Goal: Transaction & Acquisition: Book appointment/travel/reservation

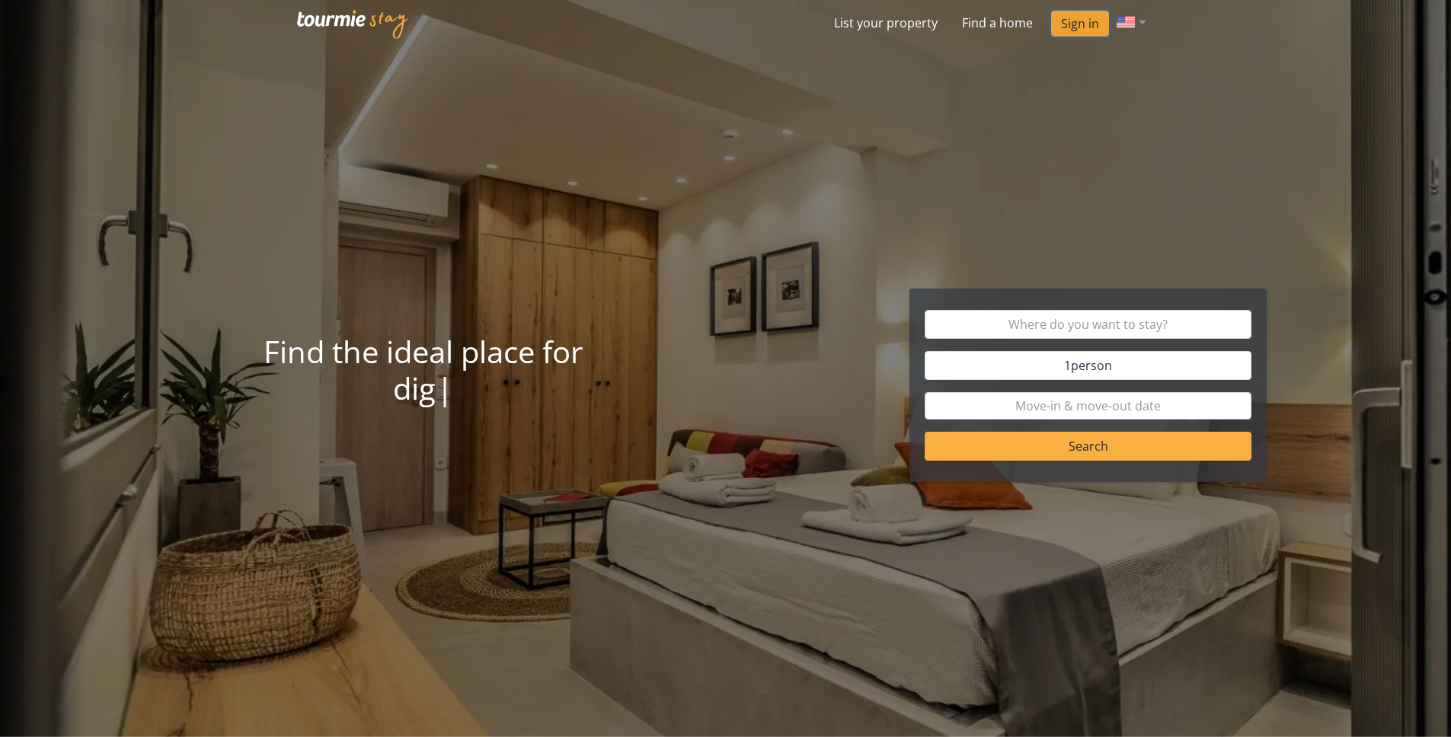
drag, startPoint x: 0, startPoint y: 0, endPoint x: 1076, endPoint y: 20, distance: 1076.3
click at [1076, 20] on link "Sign in" at bounding box center [1080, 24] width 58 height 26
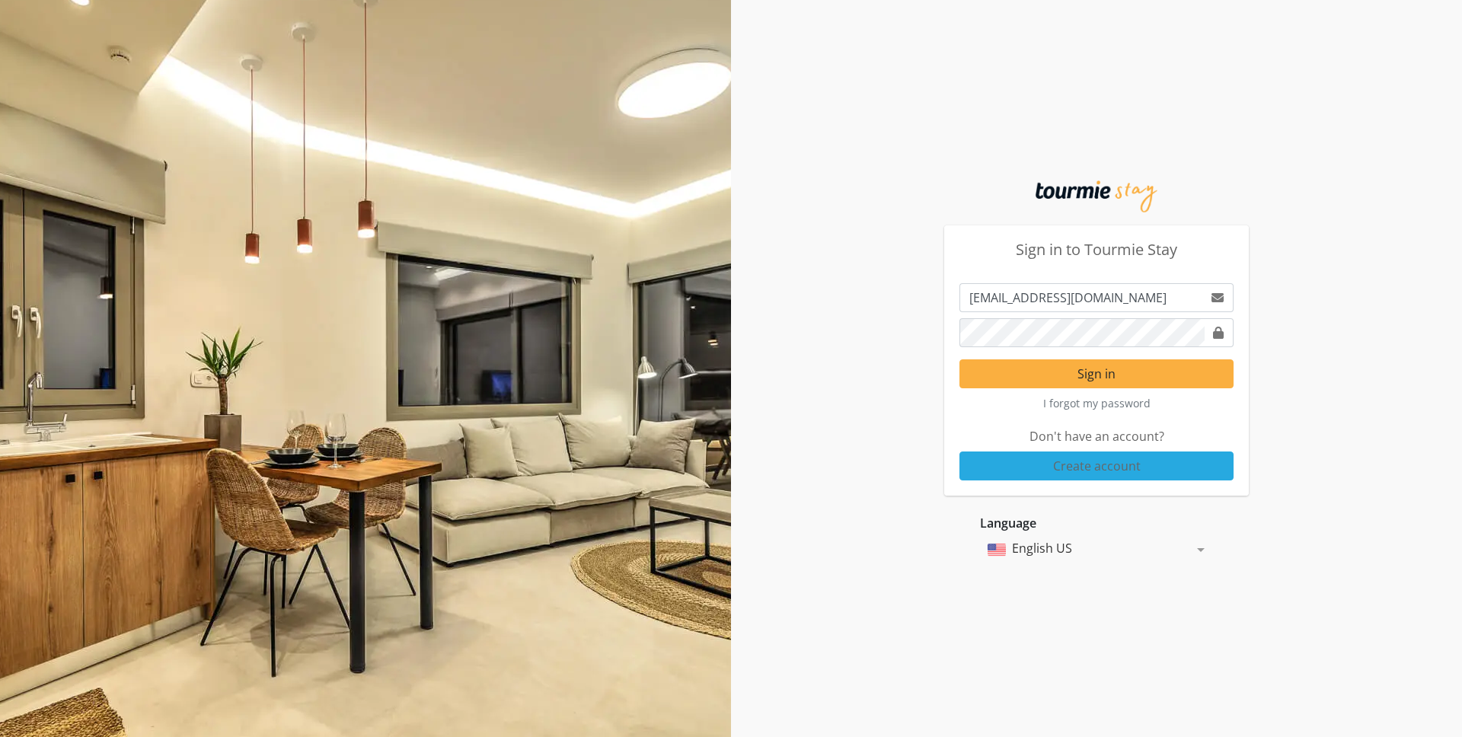
click at [1095, 388] on div "I forgot my password" at bounding box center [1097, 401] width 286 height 27
click at [1095, 382] on span "Sign in" at bounding box center [1097, 374] width 38 height 17
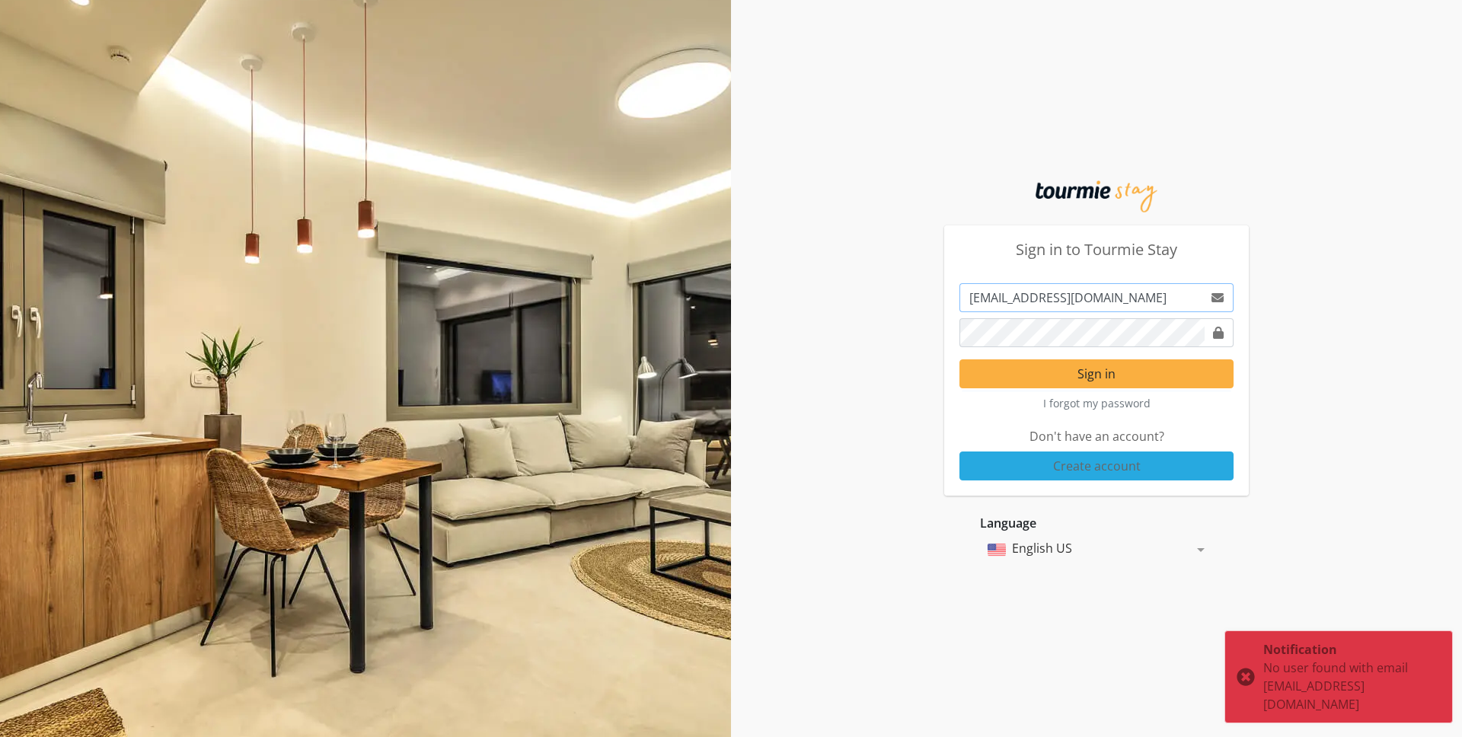
click at [1028, 301] on input "[EMAIL_ADDRESS][DOMAIN_NAME]" at bounding box center [1082, 297] width 244 height 29
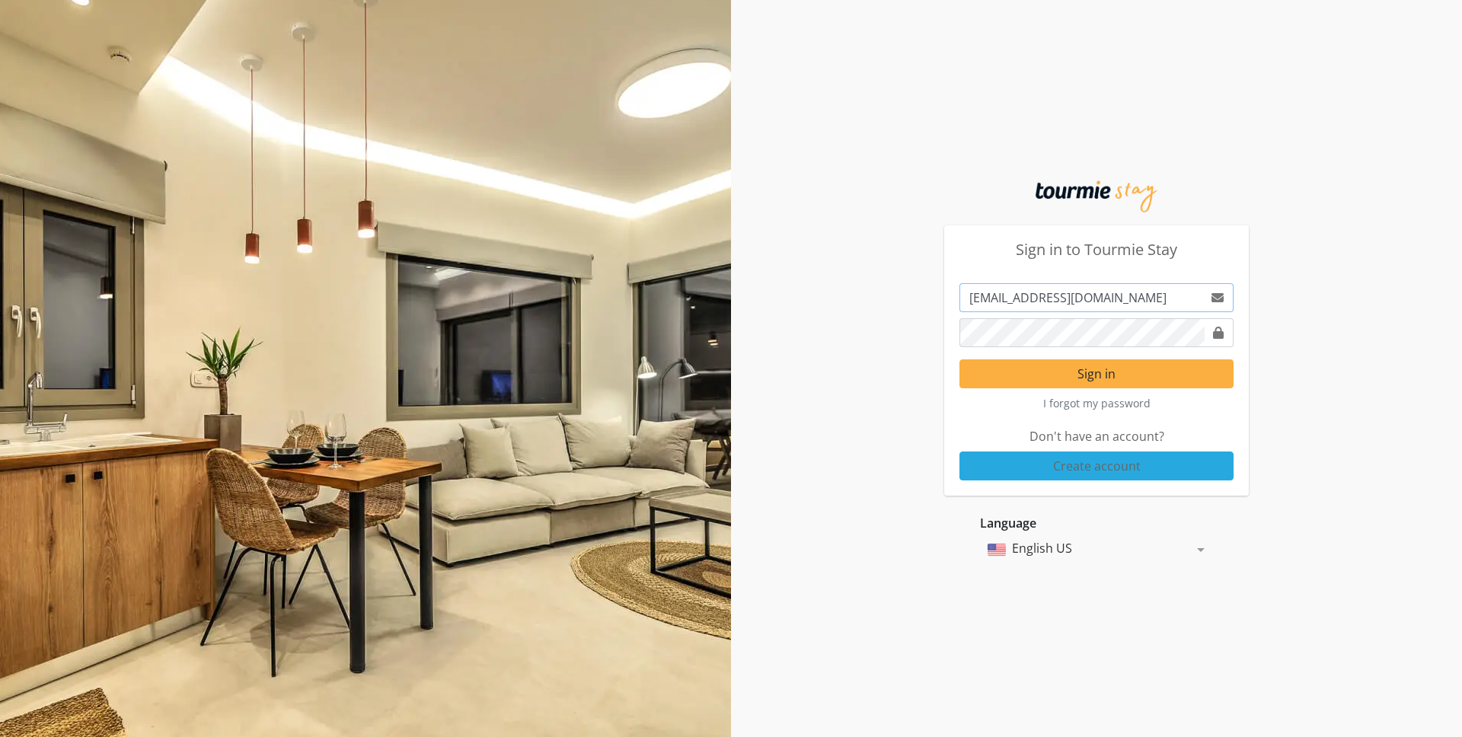
click at [1123, 301] on input "[EMAIL_ADDRESS][DOMAIN_NAME]" at bounding box center [1082, 297] width 244 height 29
click at [1097, 302] on input "[EMAIL_ADDRESS][DOMAIN_NAME]" at bounding box center [1082, 297] width 244 height 29
click at [1097, 301] on input "[EMAIL_ADDRESS][DOMAIN_NAME]" at bounding box center [1082, 297] width 244 height 29
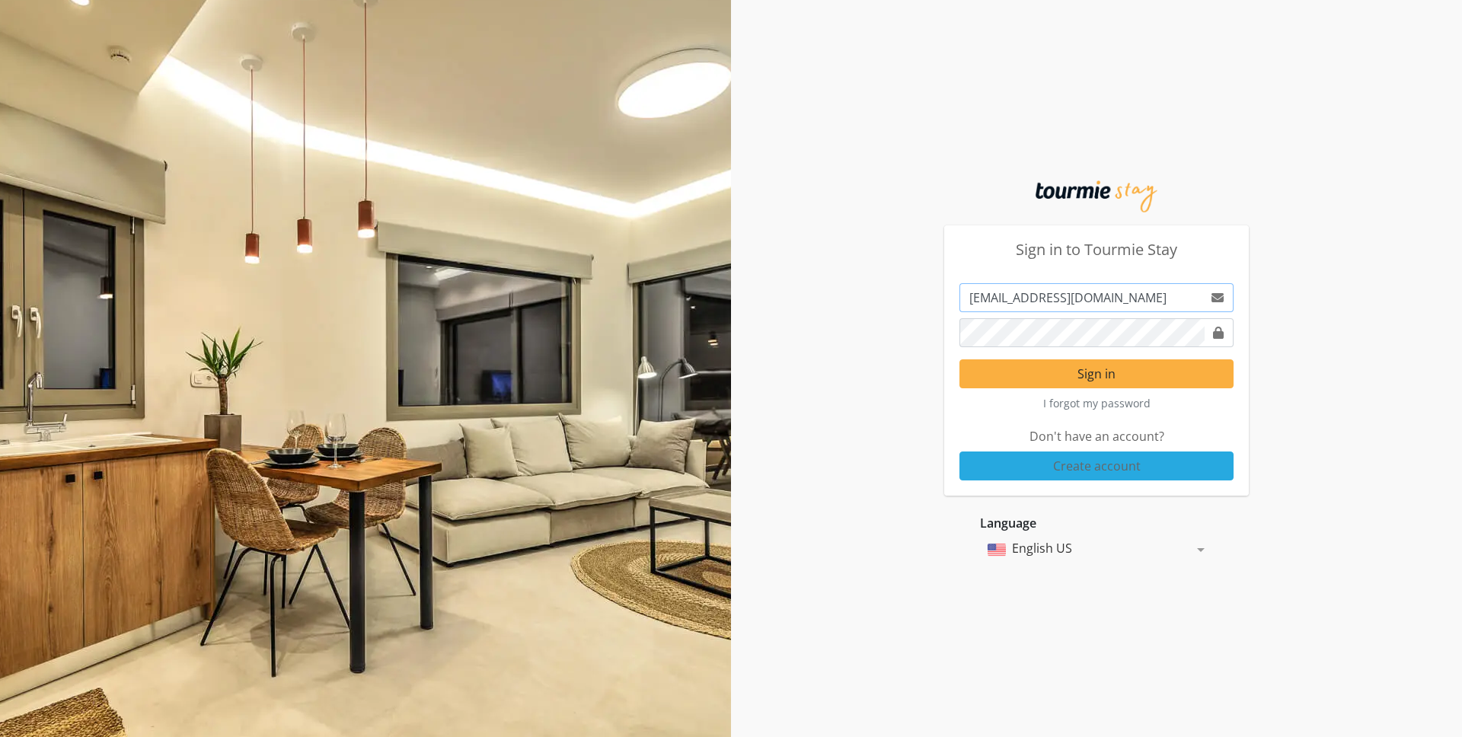
click at [1097, 301] on input "[EMAIL_ADDRESS][DOMAIN_NAME]" at bounding box center [1082, 297] width 244 height 29
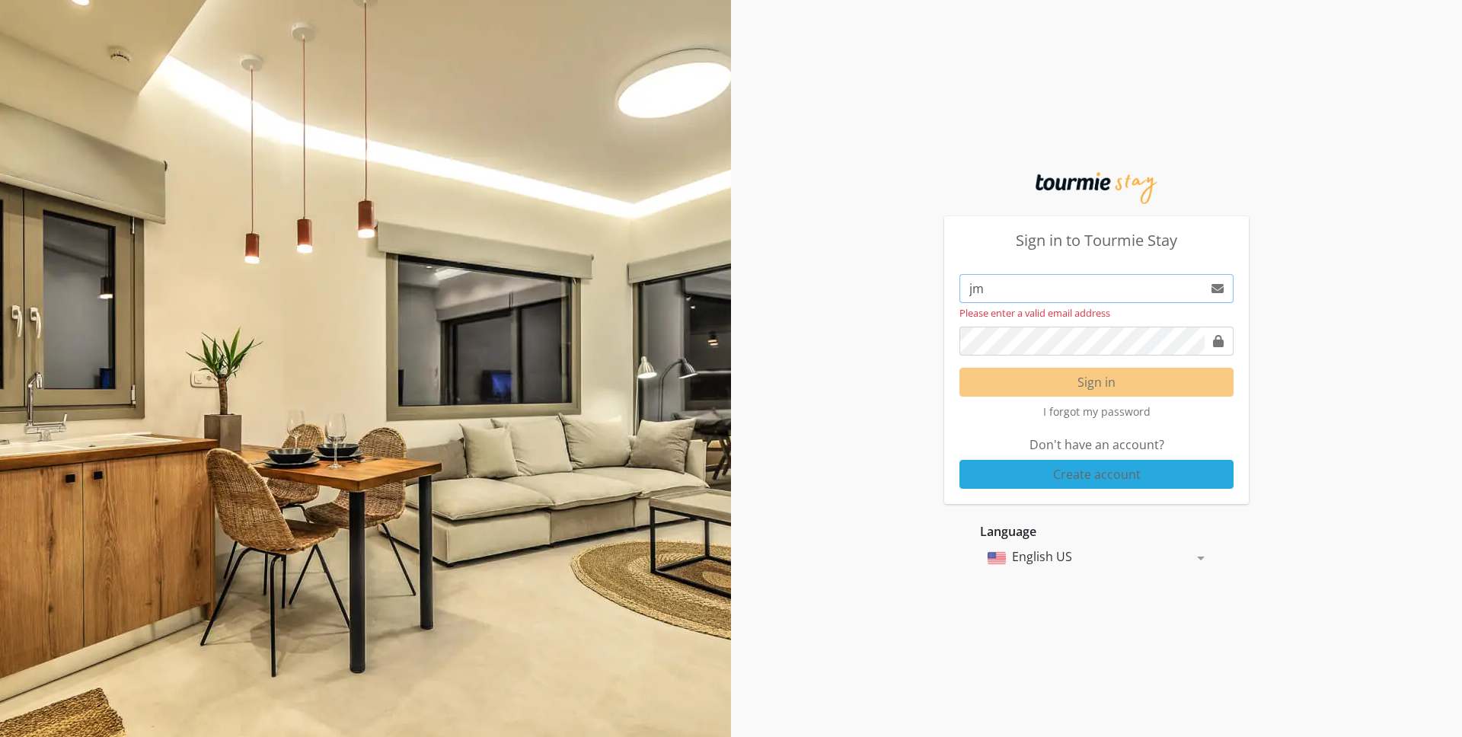
type input "j"
type input "jmakridis"
drag, startPoint x: 1193, startPoint y: 162, endPoint x: 1123, endPoint y: 181, distance: 71.7
click at [1192, 162] on div "Sign in to Tourmie Stay Please enter a valid email address Sign in I forgot my …" at bounding box center [731, 368] width 1462 height 737
click at [1123, 180] on img at bounding box center [1097, 188] width 122 height 32
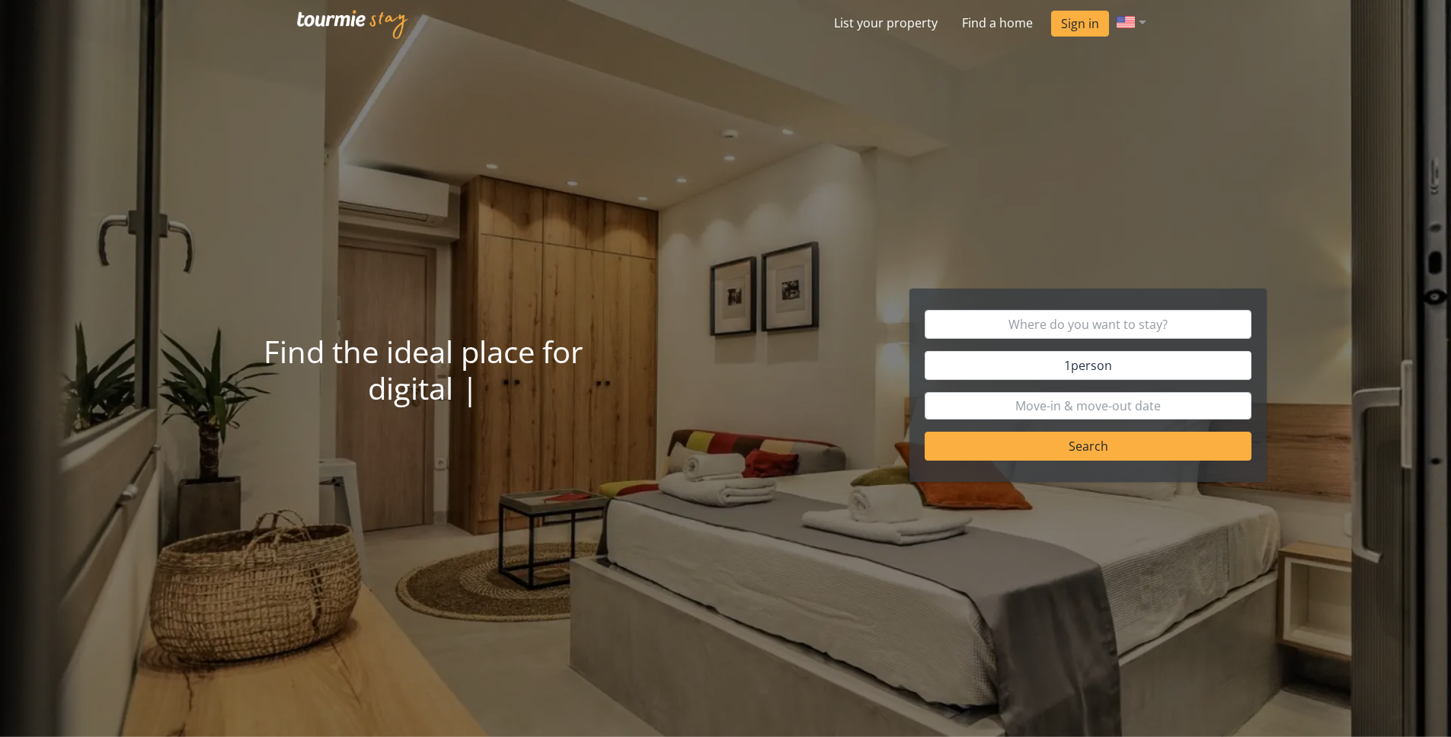
click at [1055, 462] on div "1 person Search" at bounding box center [1087, 385] width 357 height 181
click at [1055, 459] on button "Search" at bounding box center [1088, 446] width 327 height 29
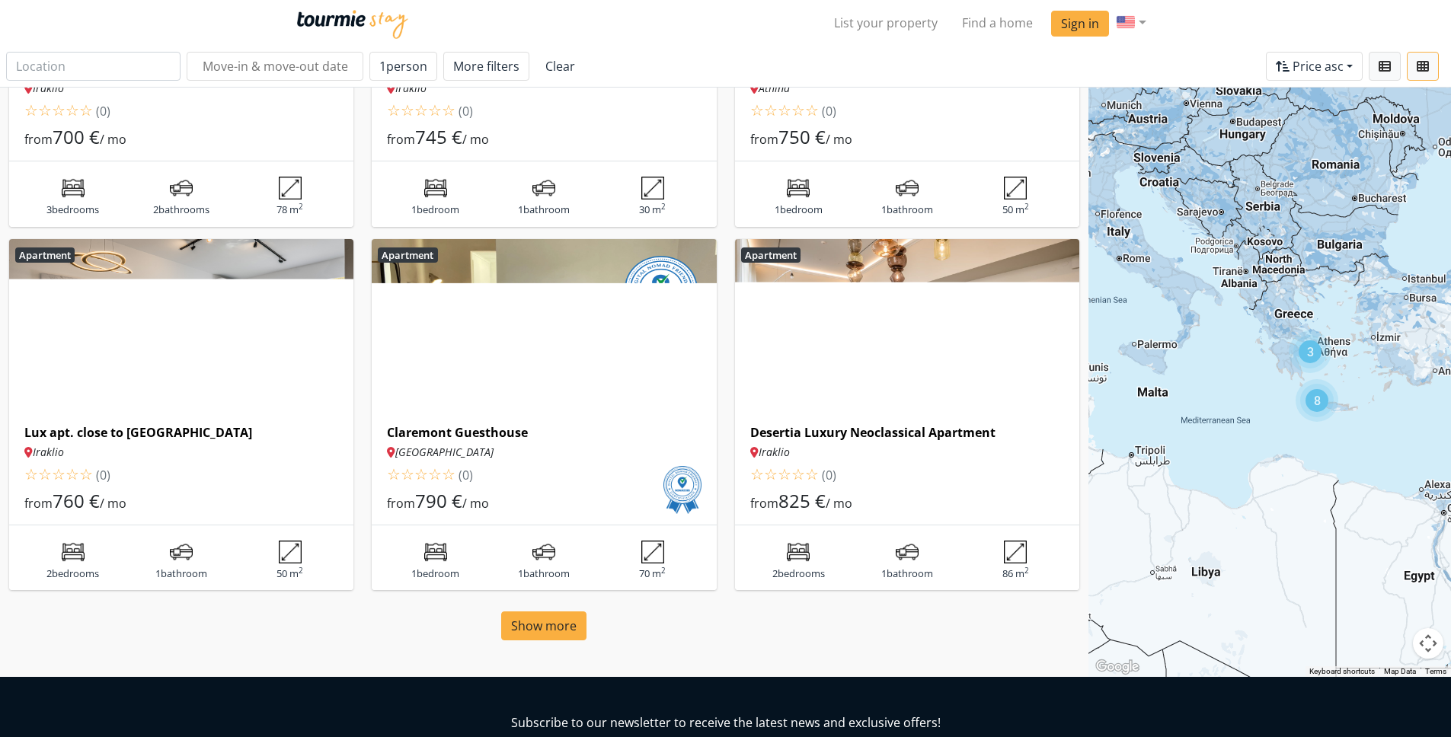
scroll to position [1018, 0]
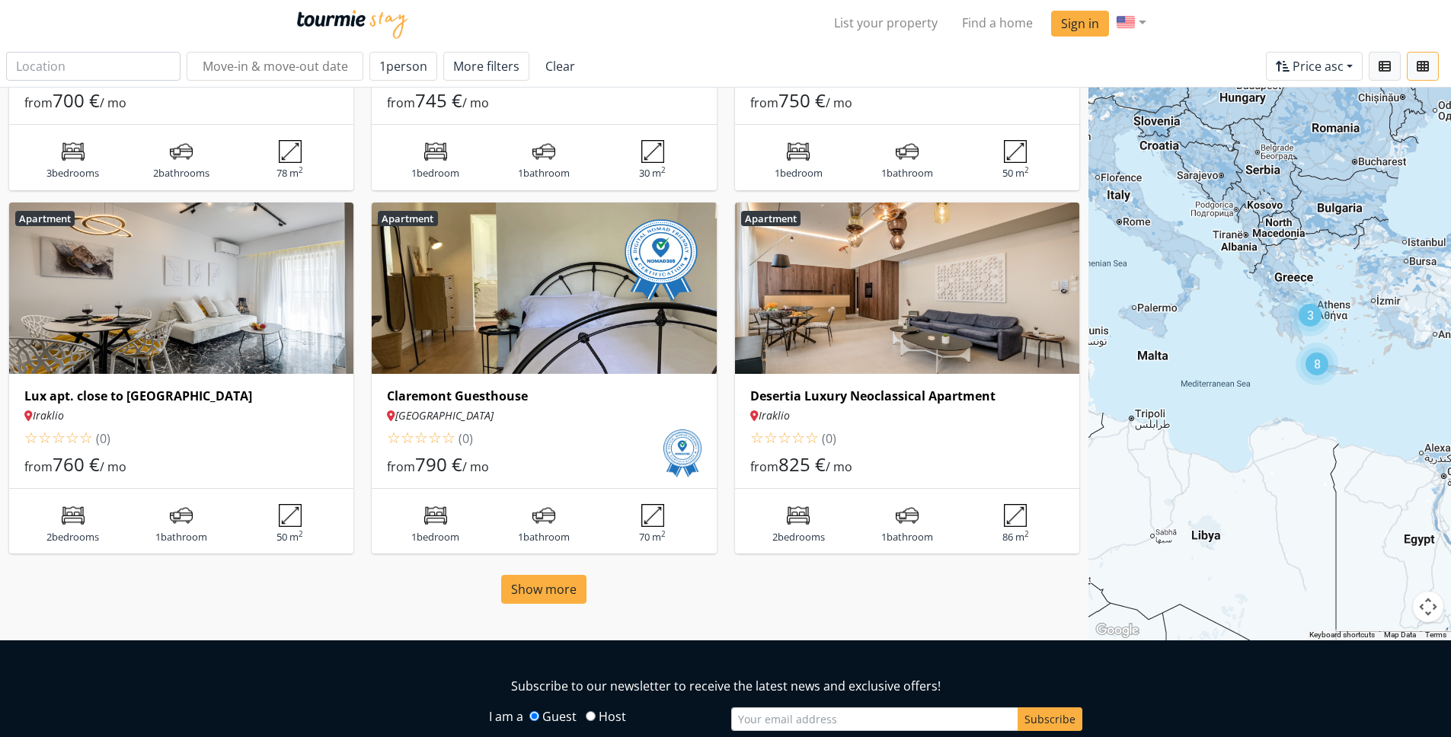
click at [861, 283] on img at bounding box center [907, 288] width 344 height 171
click at [556, 589] on span "Show more" at bounding box center [543, 589] width 65 height 17
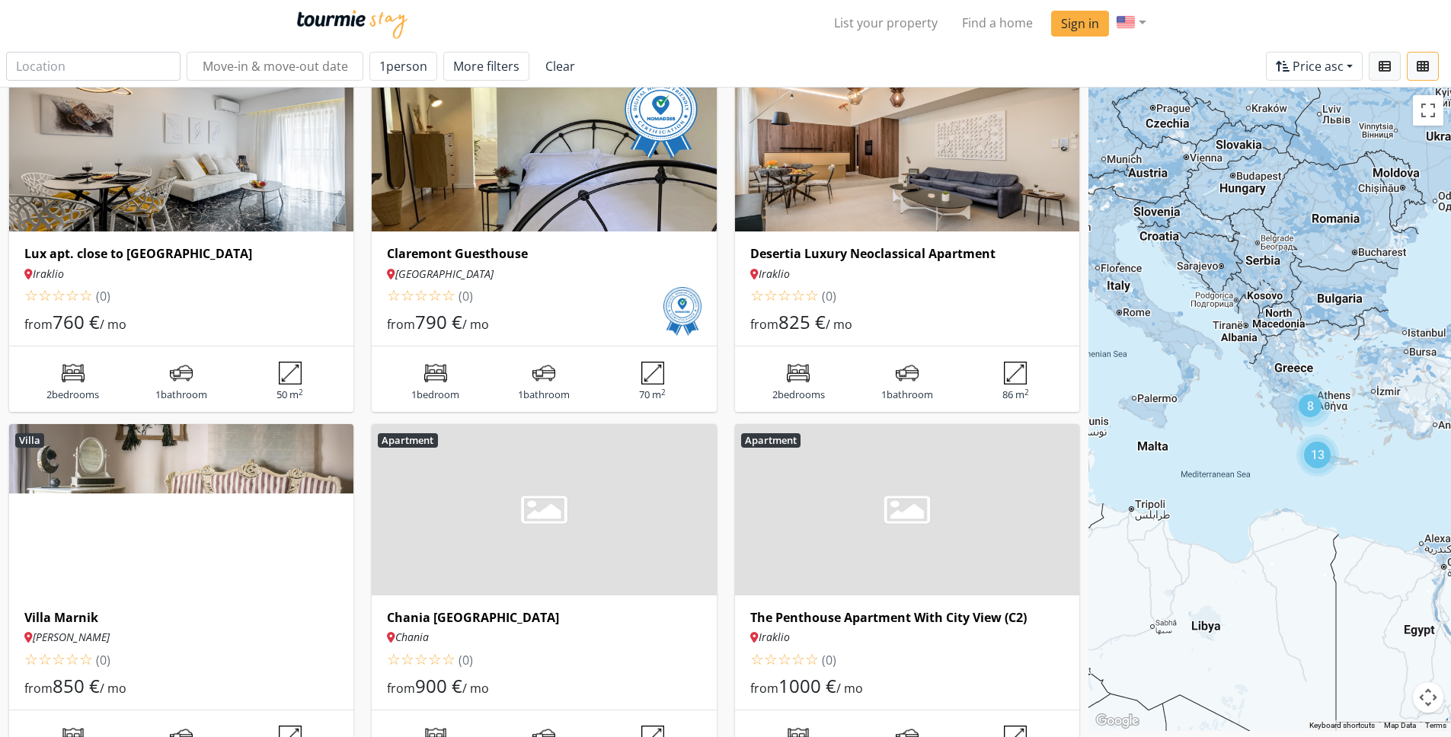
scroll to position [1307, 0]
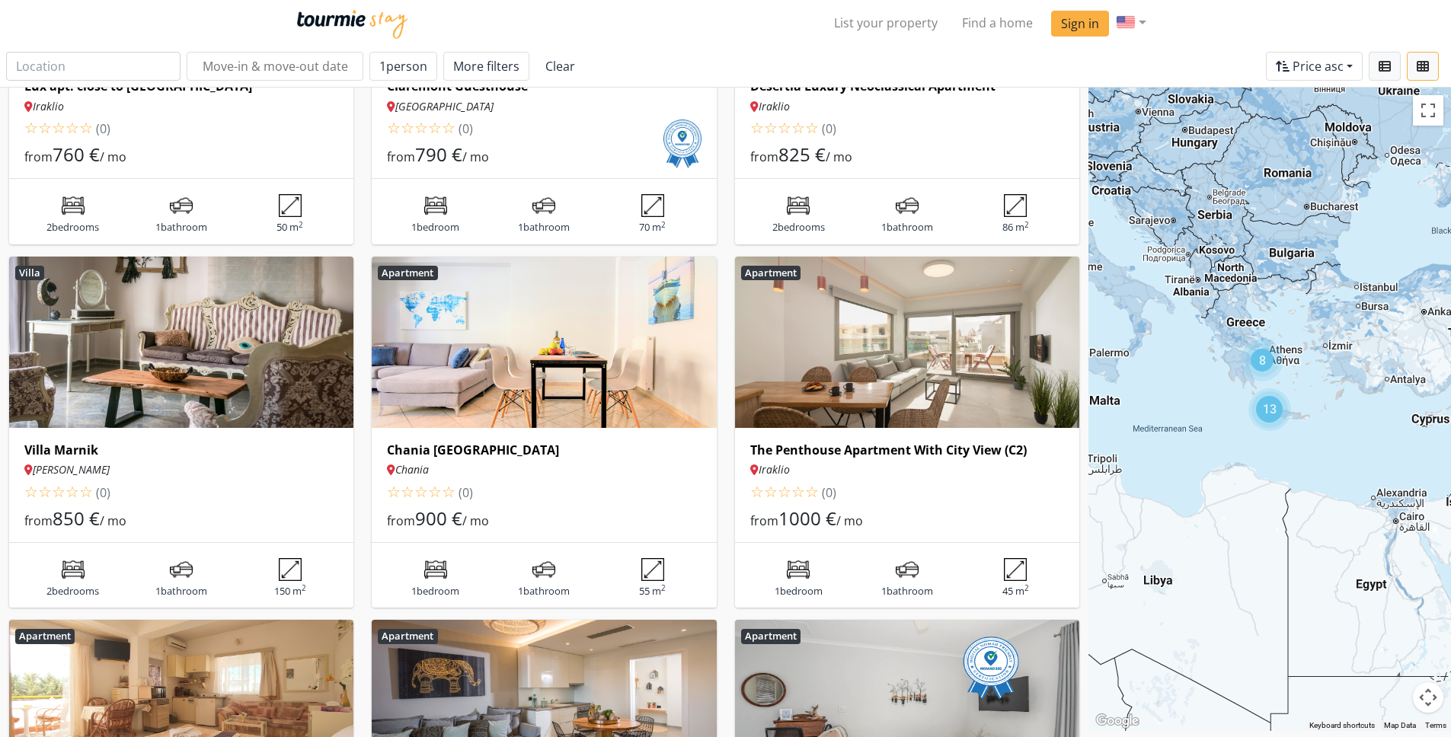
click at [896, 354] on img at bounding box center [907, 342] width 344 height 171
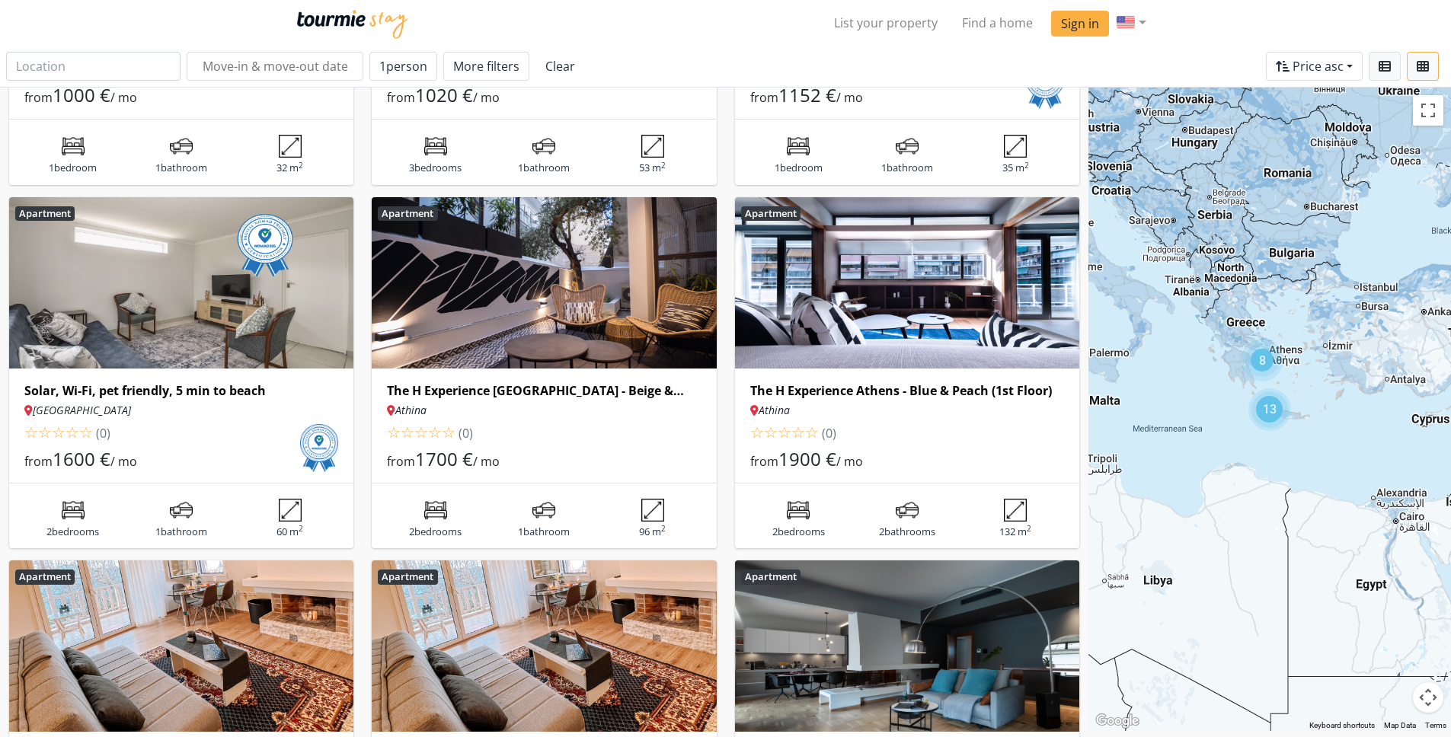
scroll to position [2388, 0]
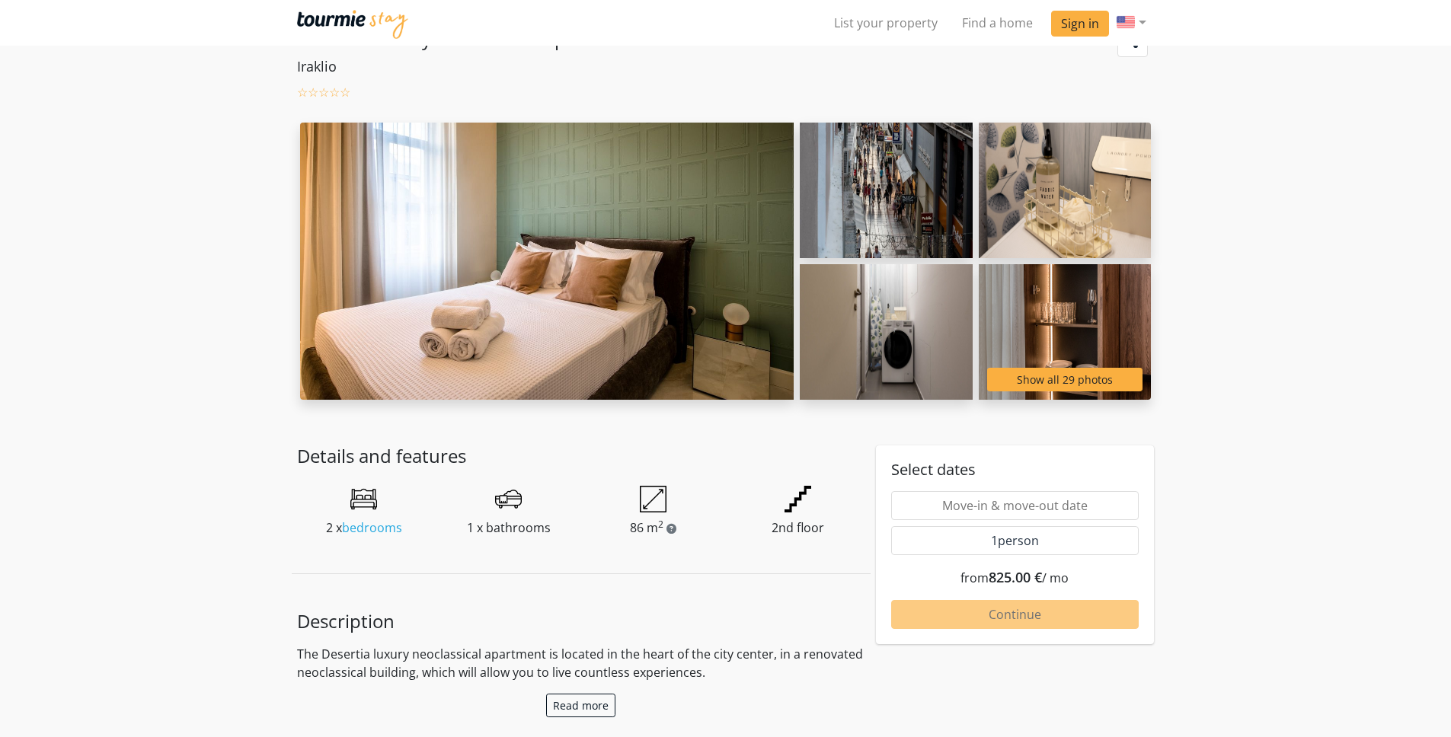
scroll to position [142, 0]
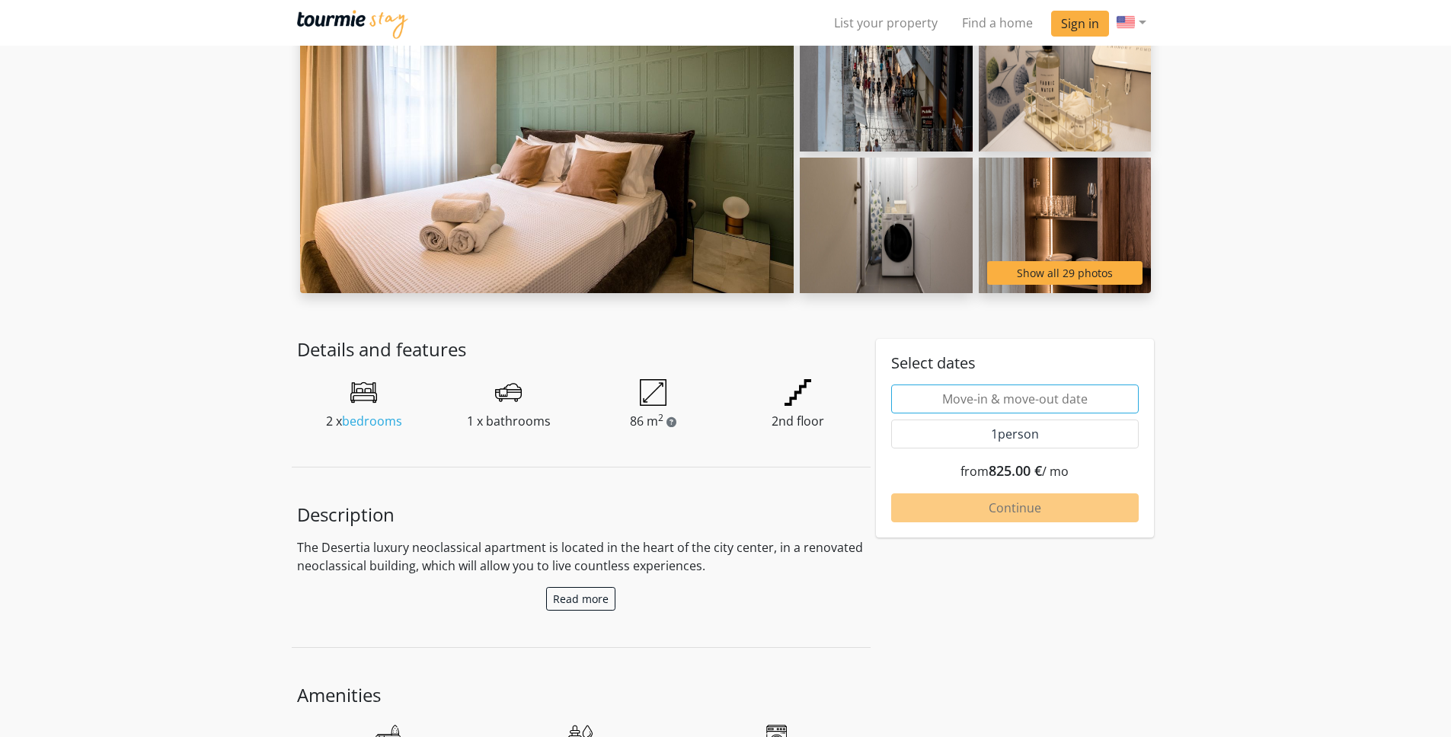
click at [990, 404] on input "text" at bounding box center [1015, 399] width 248 height 29
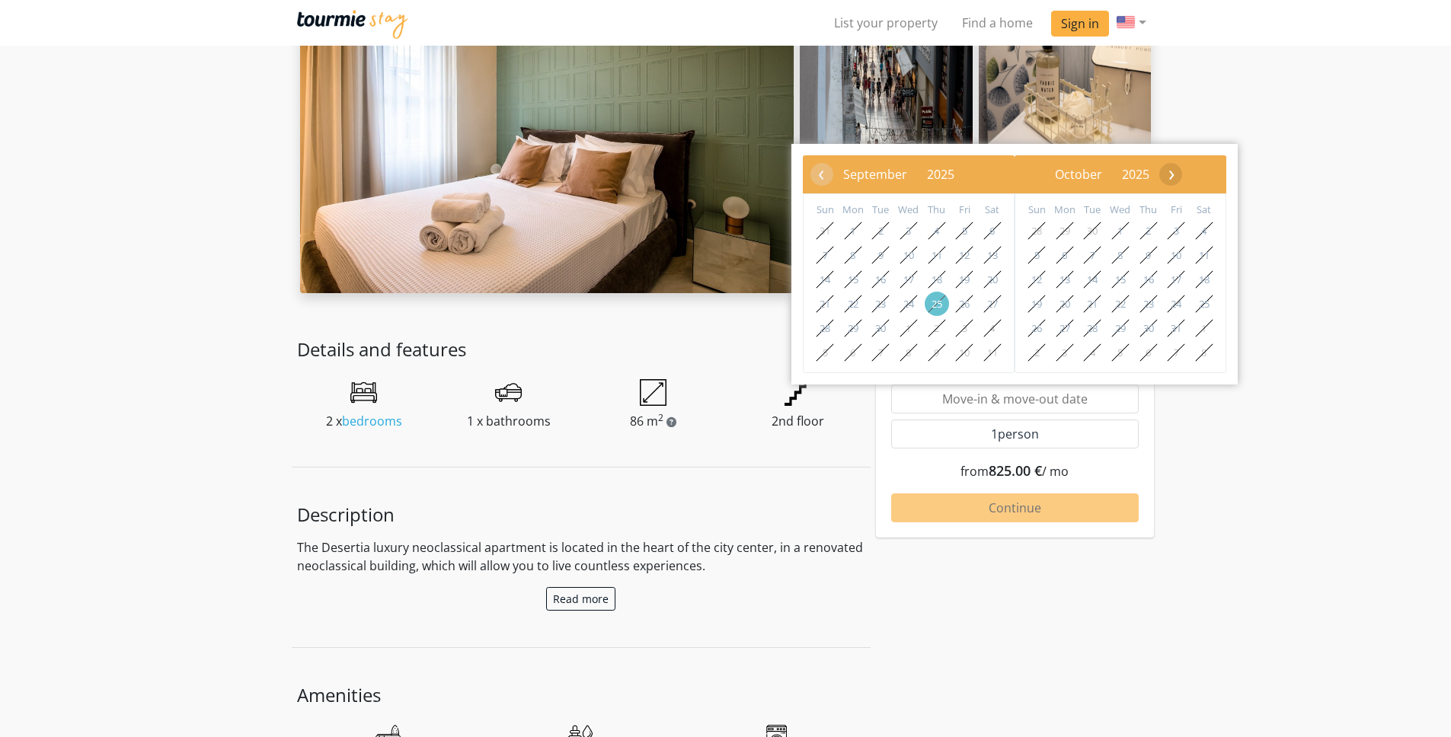
click at [1183, 180] on span "›" at bounding box center [1171, 173] width 23 height 23
click at [1197, 177] on span "›" at bounding box center [1185, 173] width 23 height 23
click at [1196, 177] on span "›" at bounding box center [1184, 173] width 23 height 23
click at [1179, 177] on span "›" at bounding box center [1167, 173] width 23 height 23
click at [1172, 177] on span "›" at bounding box center [1160, 173] width 23 height 23
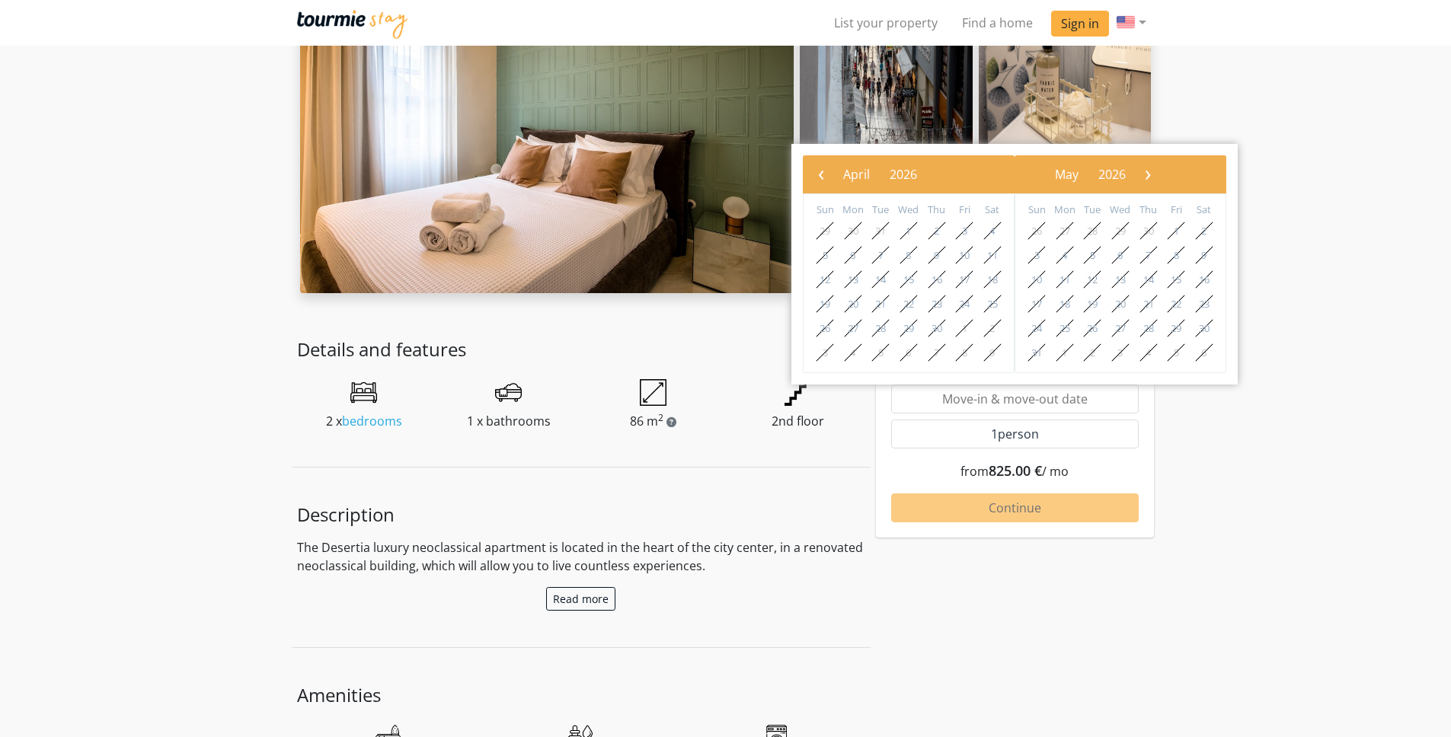
click at [1159, 177] on span "›" at bounding box center [1147, 173] width 23 height 23
click at [1161, 177] on span "›" at bounding box center [1149, 173] width 23 height 23
click at [1176, 177] on span "›" at bounding box center [1164, 173] width 23 height 23
click at [1200, 177] on span "›" at bounding box center [1188, 173] width 23 height 23
drag, startPoint x: 114, startPoint y: 161, endPoint x: 85, endPoint y: 101, distance: 66.8
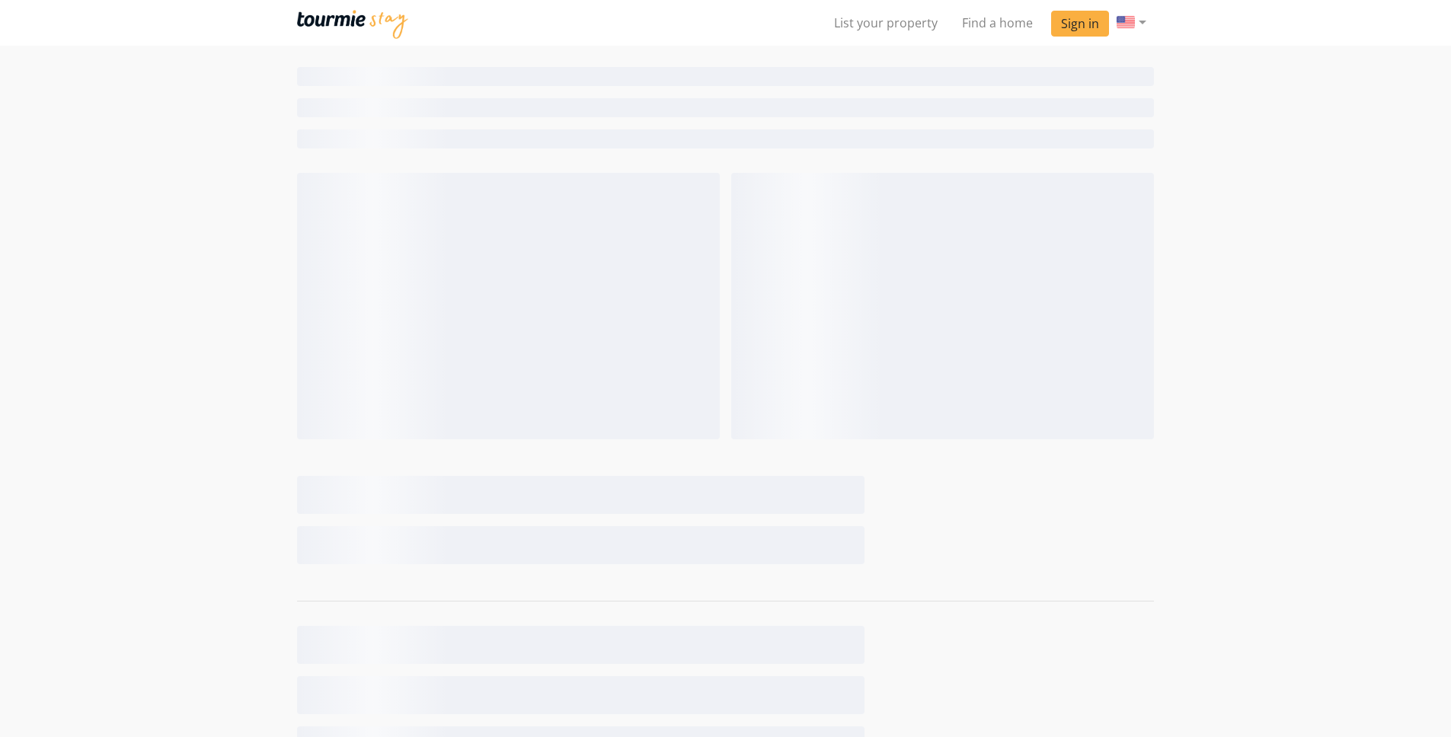
click at [1278, 382] on div at bounding box center [725, 737] width 1451 height 1474
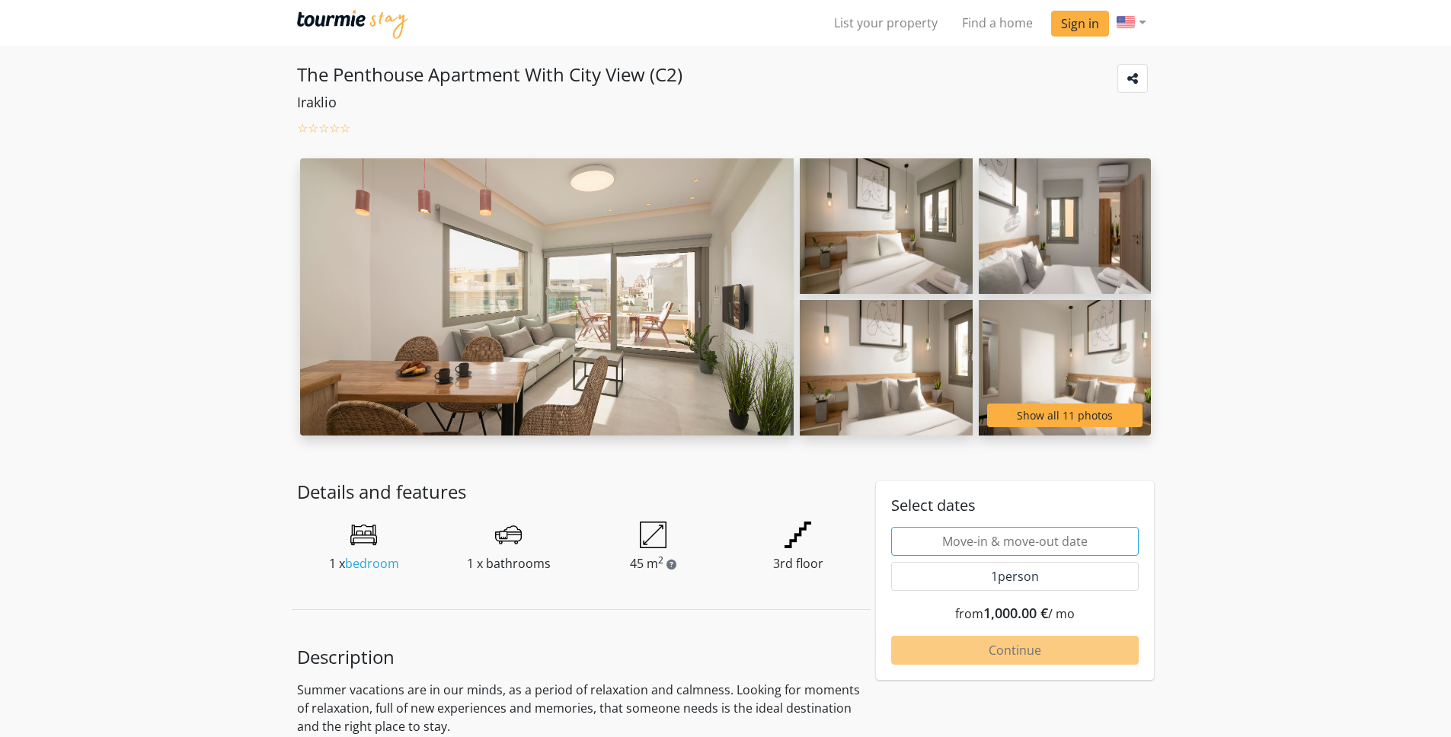
click at [995, 541] on input "text" at bounding box center [1015, 541] width 248 height 29
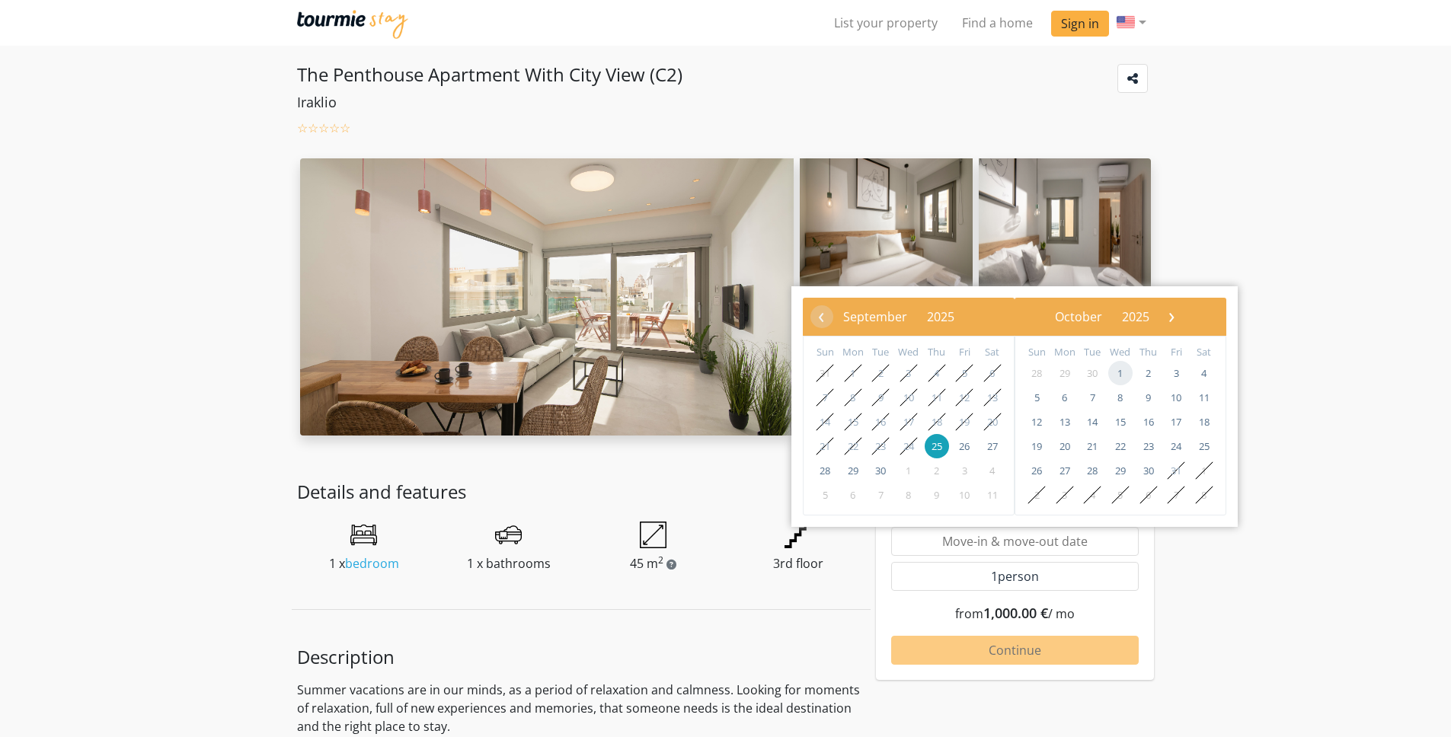
click at [1120, 369] on span "1" at bounding box center [1120, 373] width 24 height 24
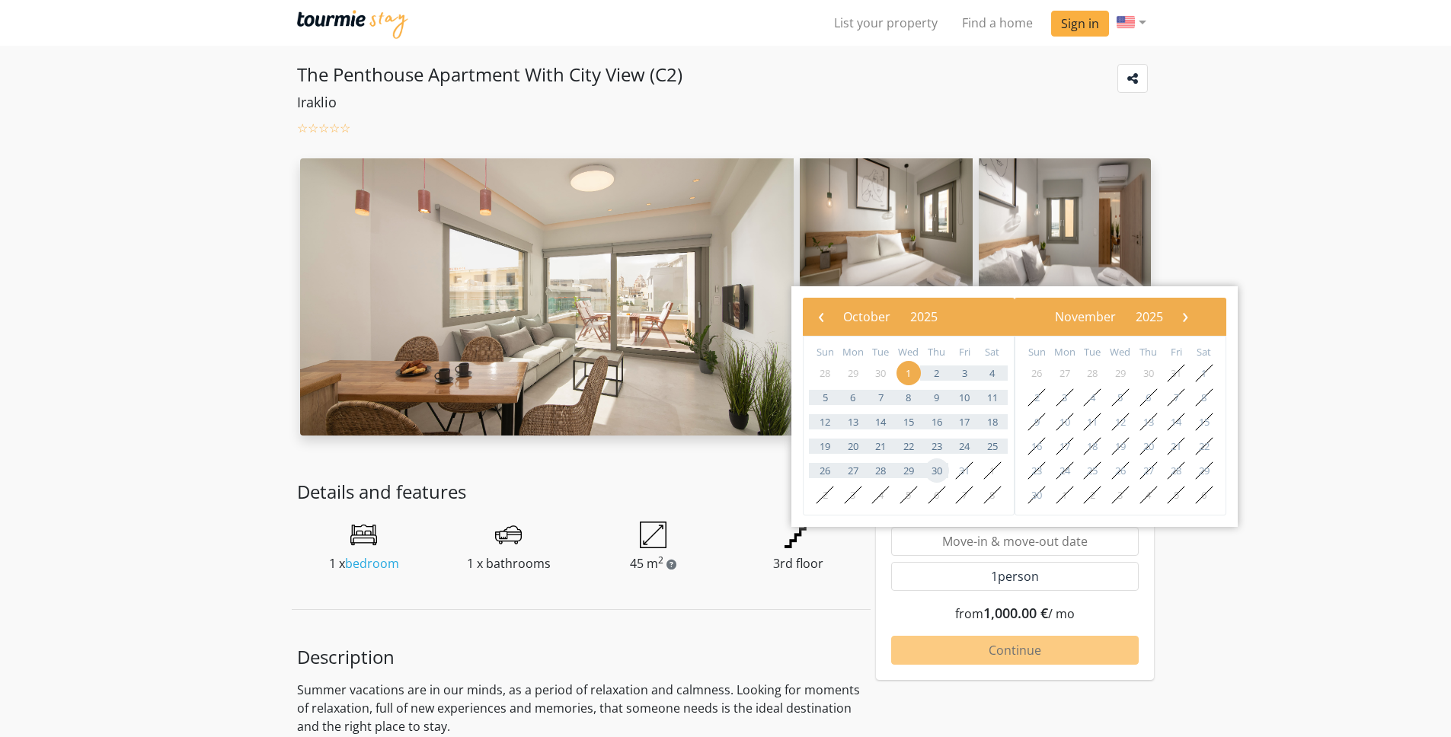
click at [934, 471] on span "30" at bounding box center [937, 470] width 24 height 24
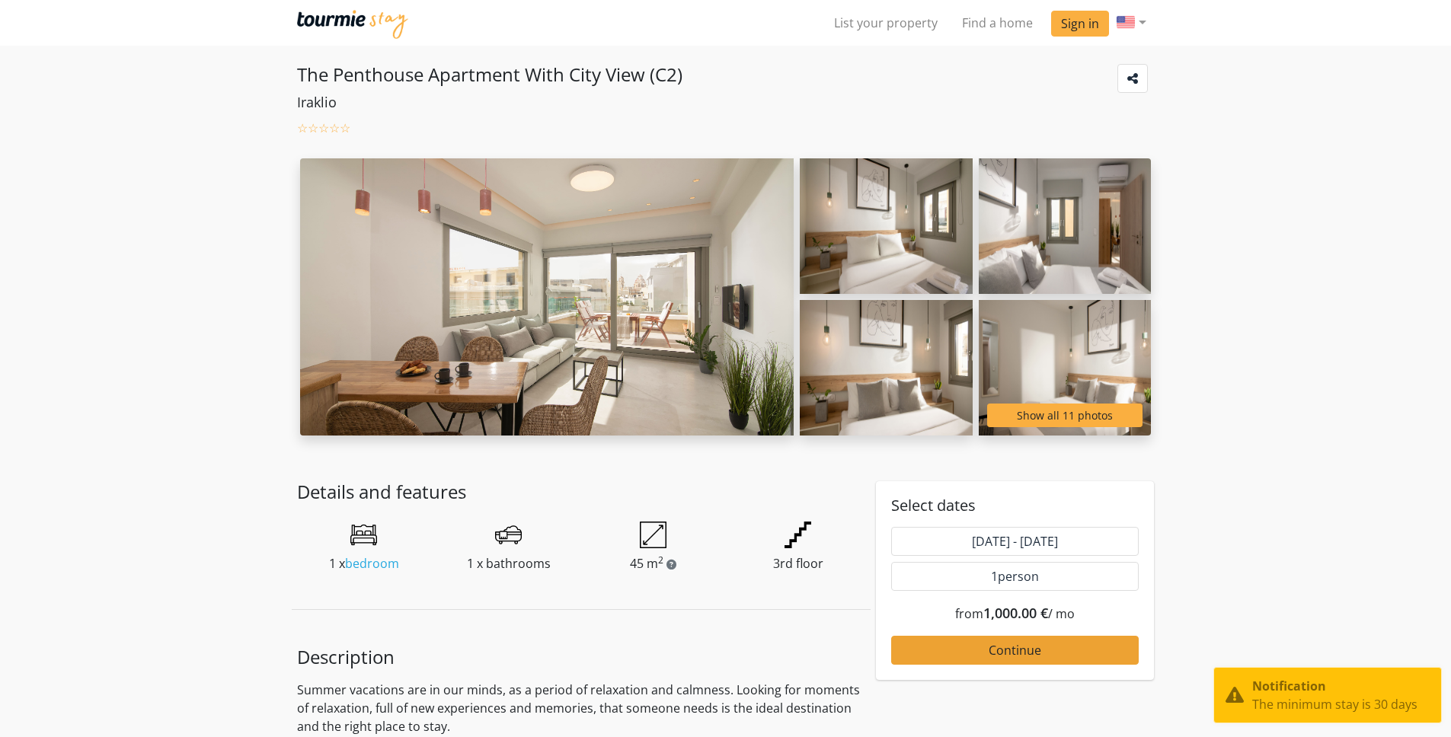
click at [1016, 667] on div "Select dates 01 Oct 2025 - 31 Oct 2025 1 person from 1,000.00 € / mo Continue" at bounding box center [1015, 580] width 278 height 199
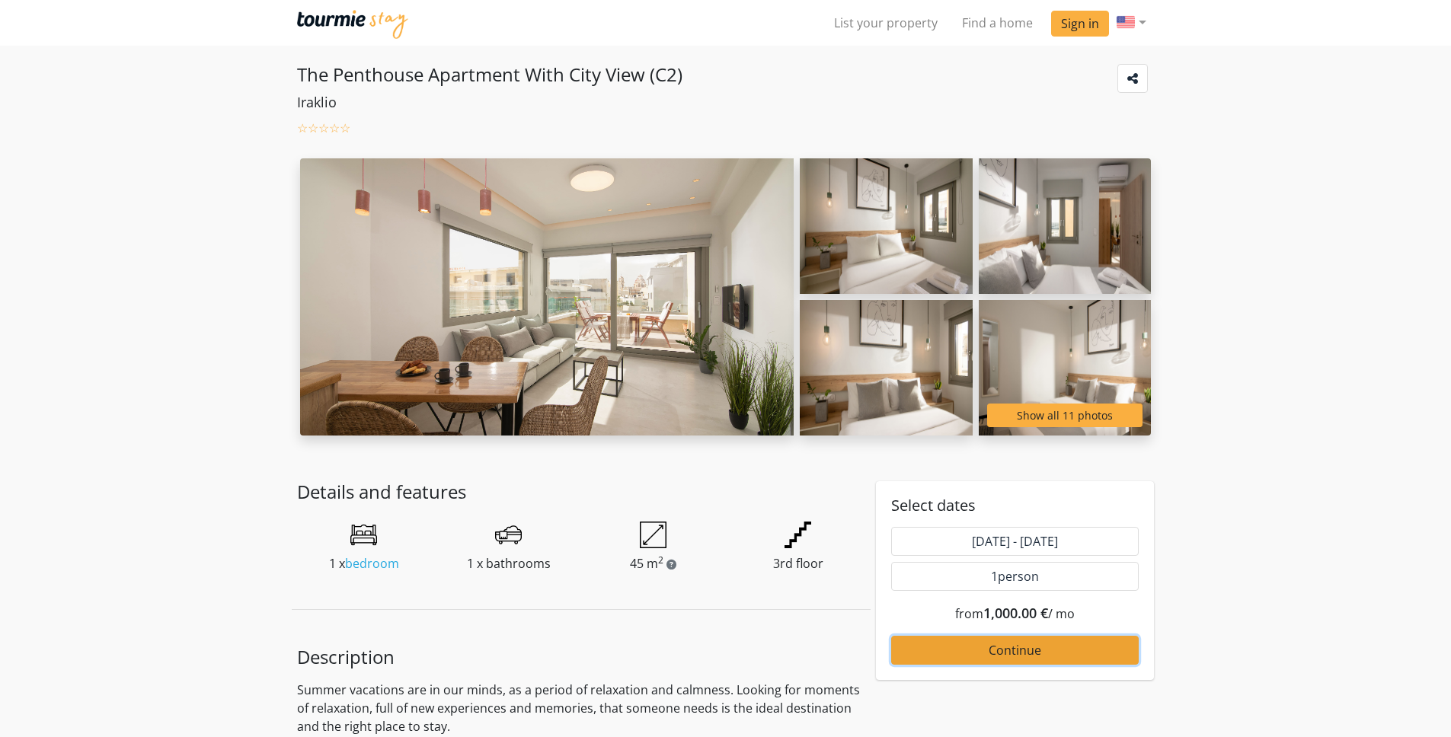
click at [1017, 656] on span "Continue" at bounding box center [1015, 650] width 53 height 17
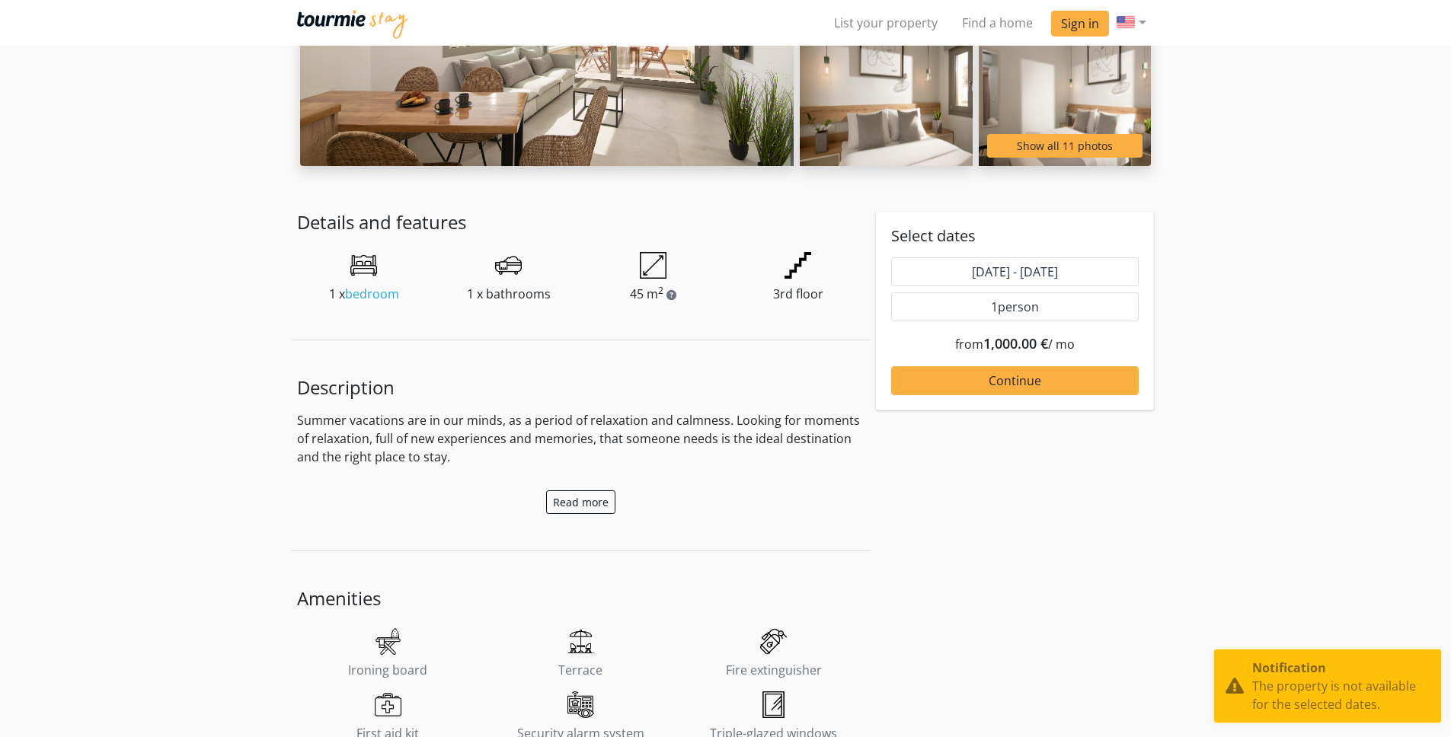
scroll to position [281, 0]
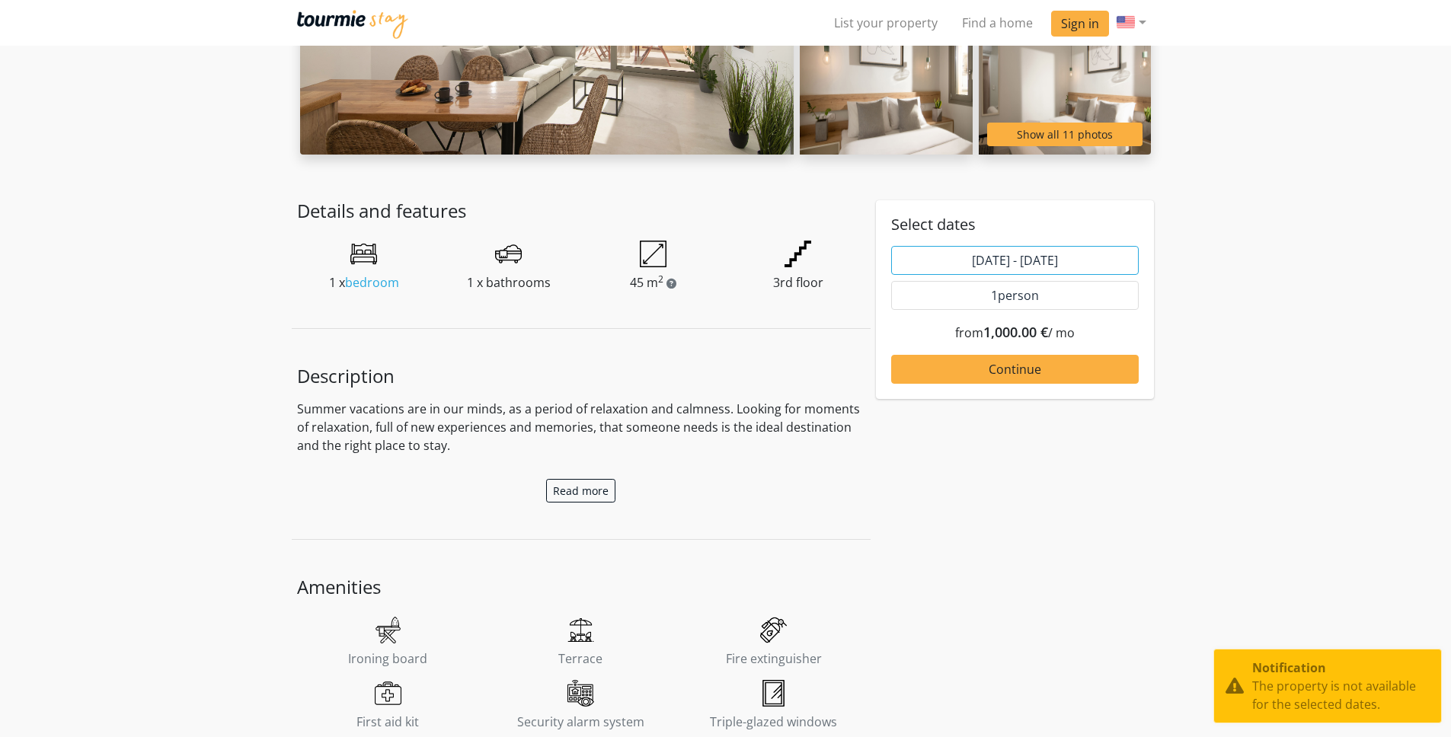
click at [1006, 248] on input "01 Oct 2025 - 31 Oct 2025" at bounding box center [1015, 260] width 248 height 29
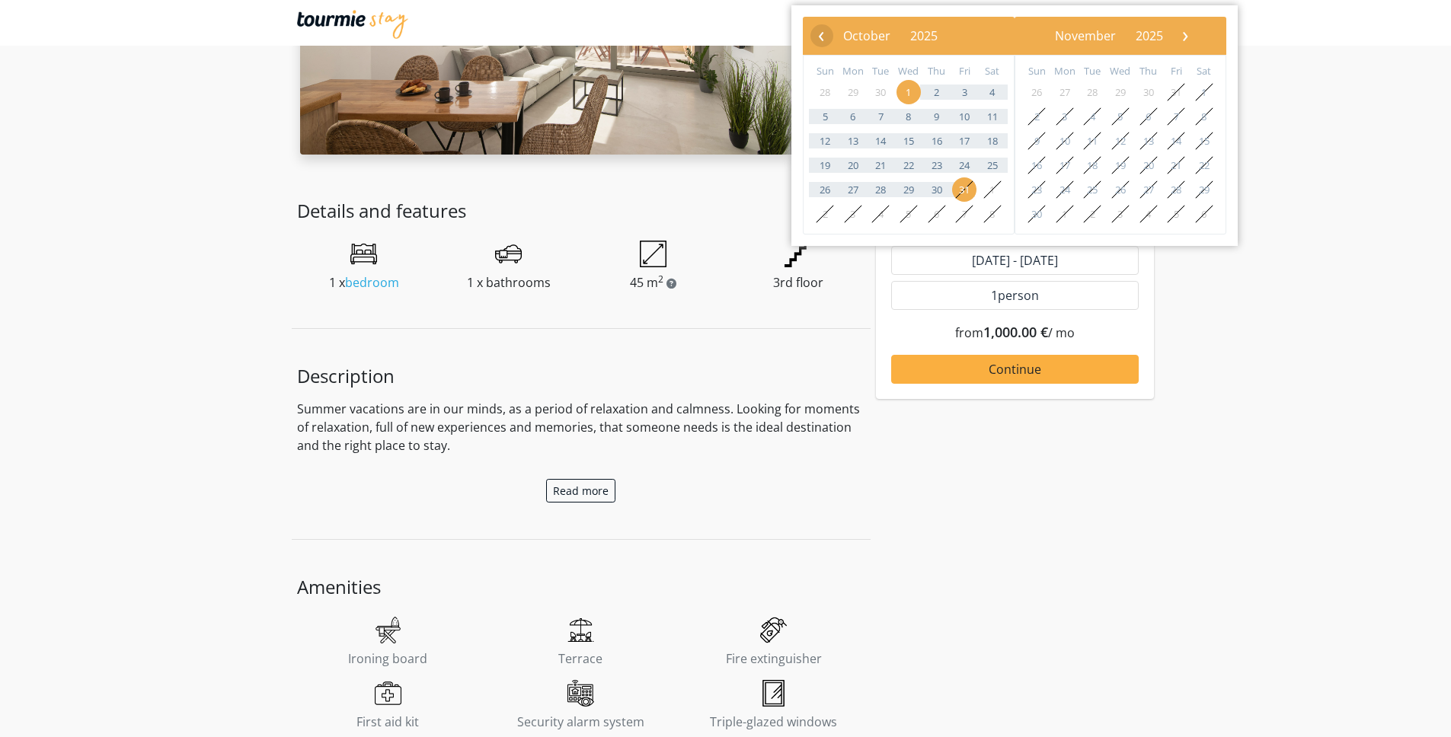
click at [818, 36] on span "‹" at bounding box center [821, 35] width 23 height 23
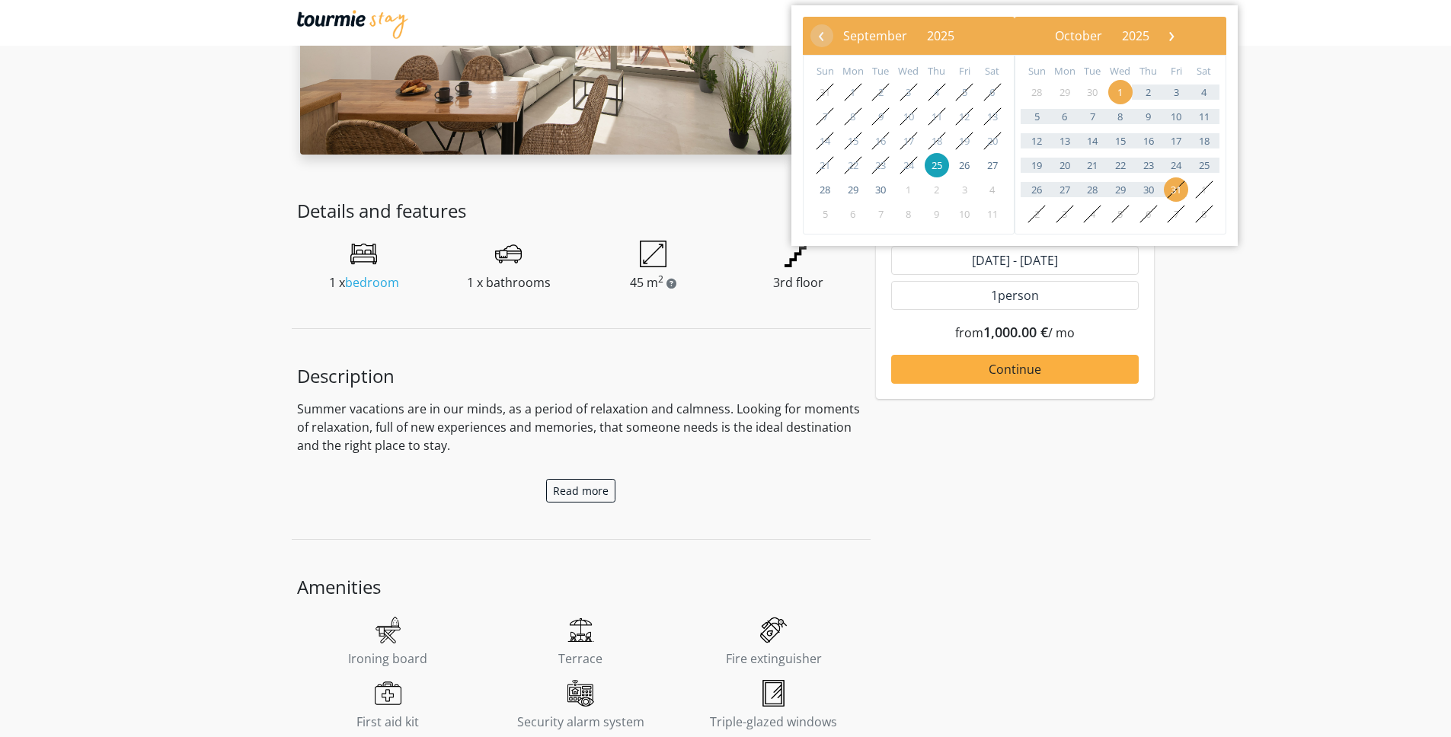
click at [934, 165] on span "25" at bounding box center [937, 165] width 24 height 24
click at [1148, 190] on span "30" at bounding box center [1148, 189] width 24 height 24
type input "25 Sep 2025 - 30 Oct 2025"
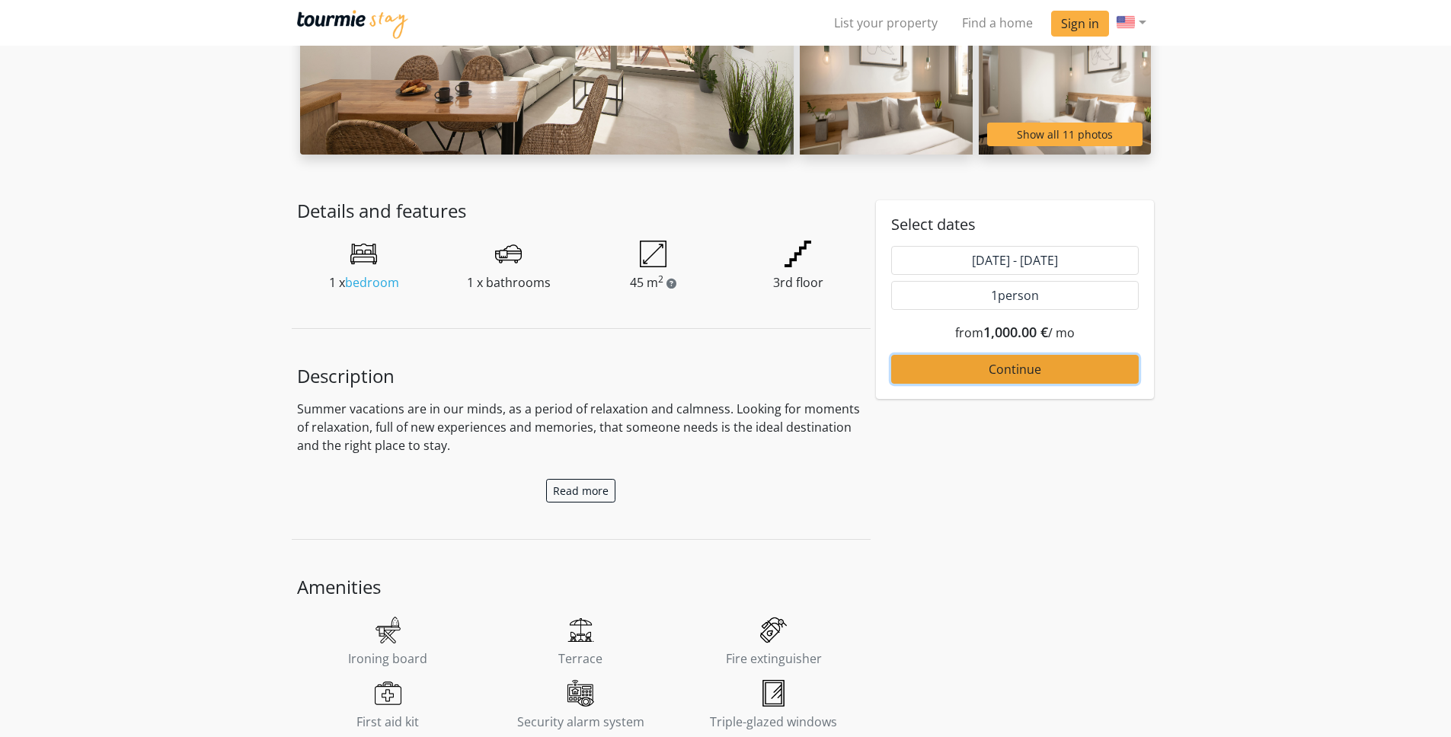
click at [1032, 363] on span "Continue" at bounding box center [1015, 369] width 53 height 17
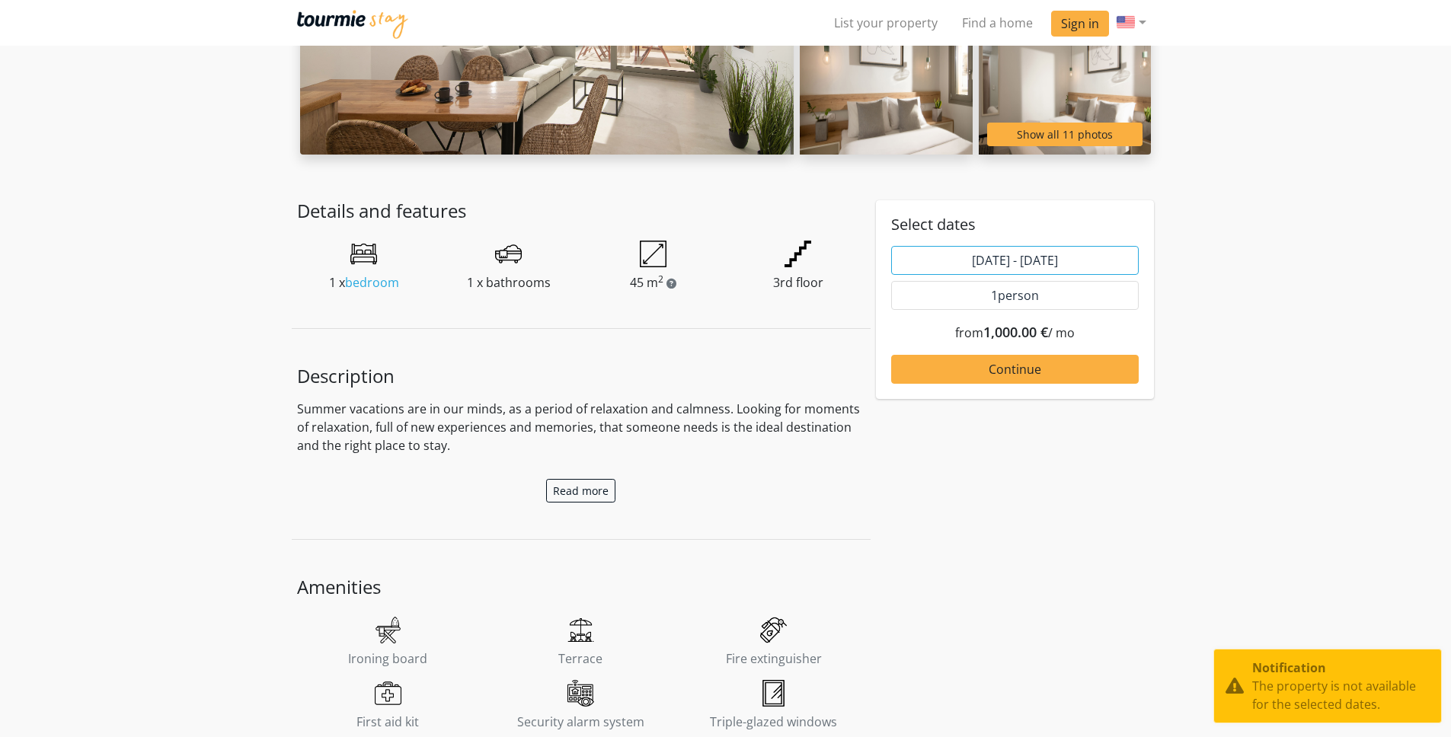
click at [1024, 249] on input "25 Sep 2025 - 30 Oct 2025" at bounding box center [1015, 260] width 248 height 29
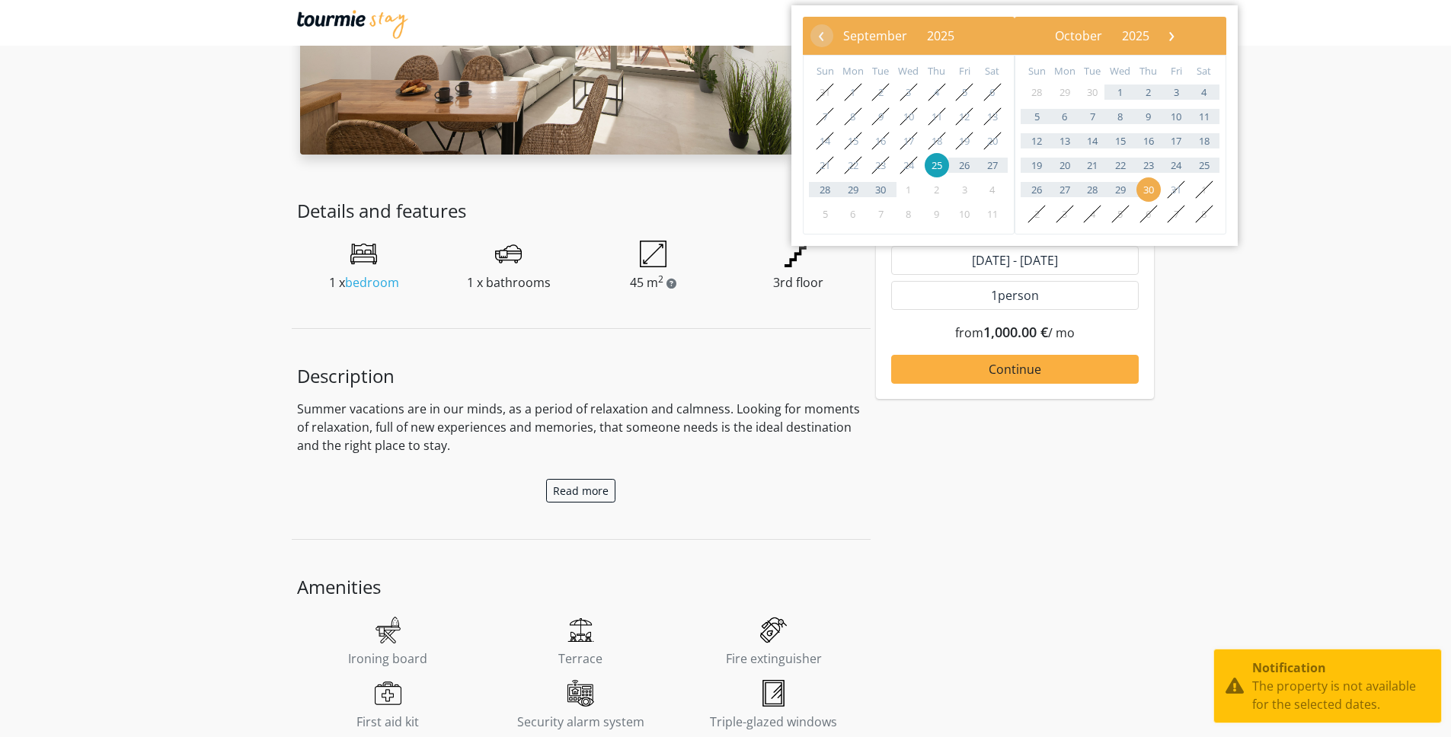
click at [1182, 36] on bs-datepicker-navigation-view "‹ ​ October ​ 2025 ​ ›" at bounding box center [1102, 33] width 160 height 17
click at [1183, 36] on span "›" at bounding box center [1171, 35] width 23 height 23
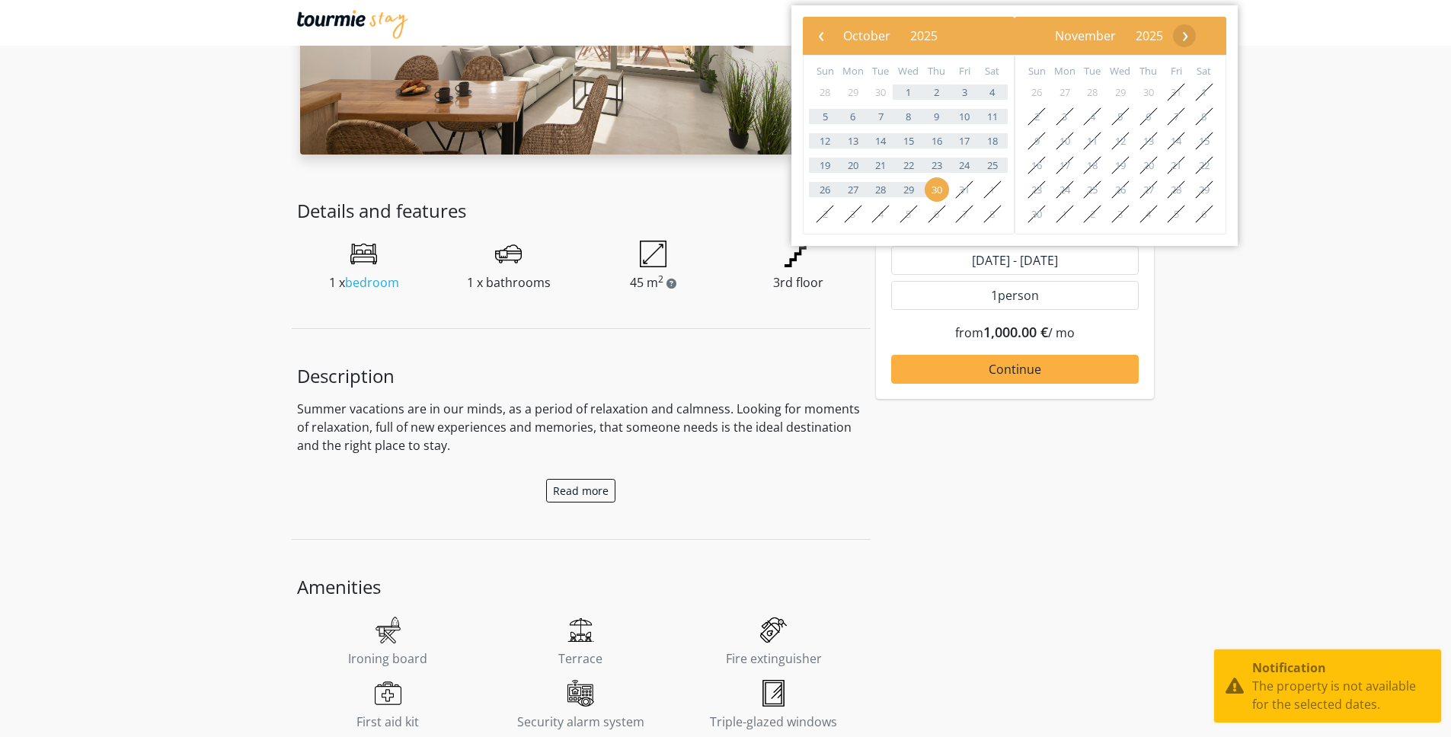
click at [1197, 36] on span "›" at bounding box center [1185, 35] width 23 height 23
click at [1196, 36] on span "›" at bounding box center [1184, 35] width 23 height 23
click at [1179, 36] on span "›" at bounding box center [1167, 35] width 23 height 23
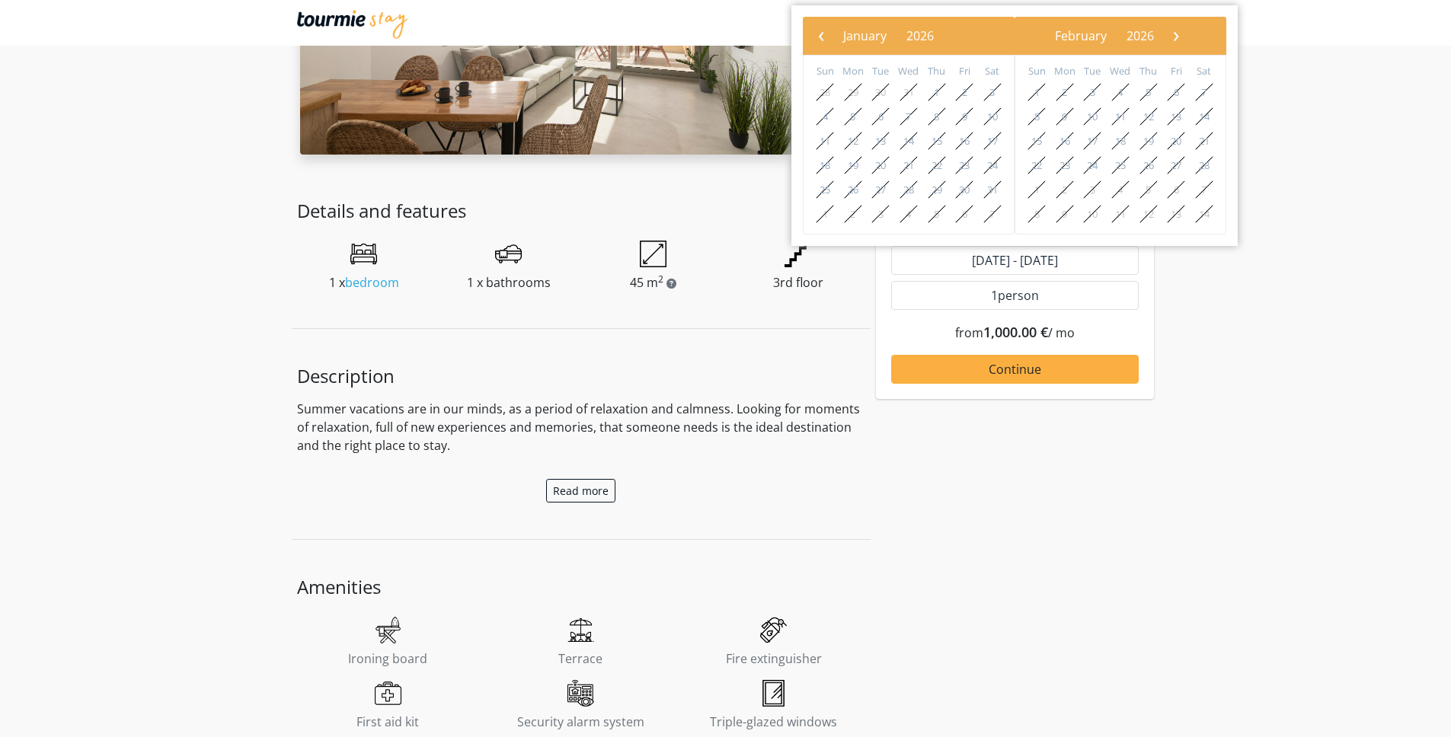
click at [1187, 36] on span "›" at bounding box center [1176, 35] width 23 height 23
click at [1162, 36] on span "›" at bounding box center [1150, 35] width 23 height 23
click at [1161, 36] on span "›" at bounding box center [1149, 35] width 23 height 23
click at [1155, 36] on span "›" at bounding box center [1144, 35] width 23 height 23
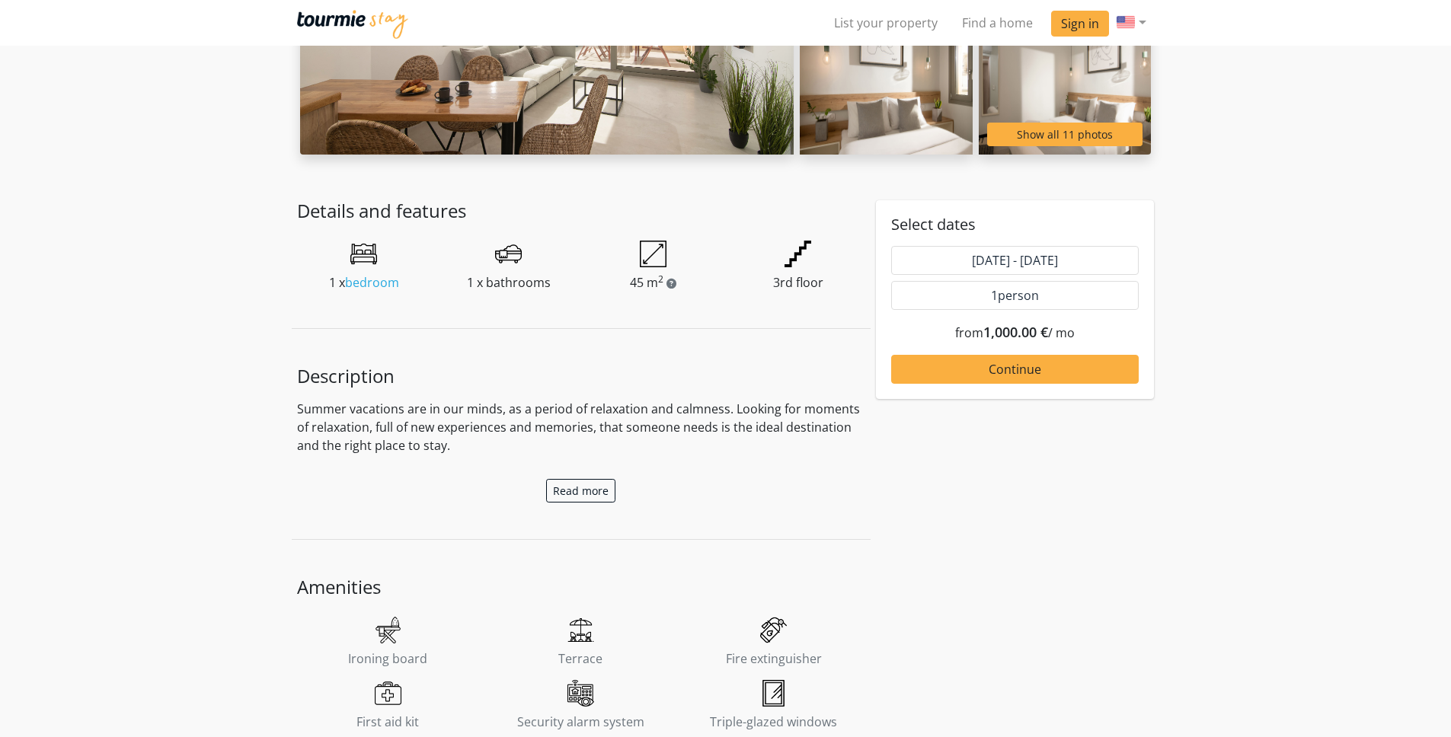
scroll to position [0, 0]
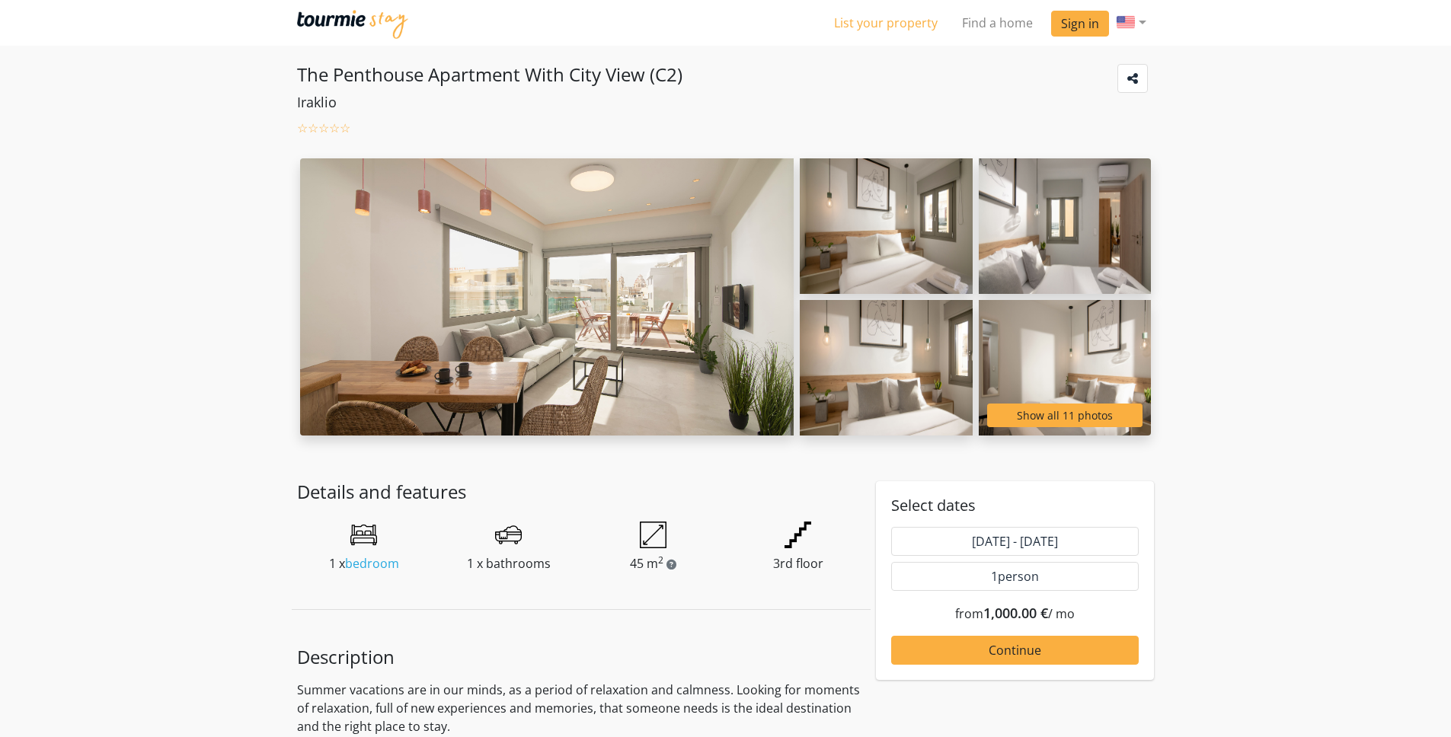
click at [887, 21] on link "List your property" at bounding box center [886, 23] width 128 height 30
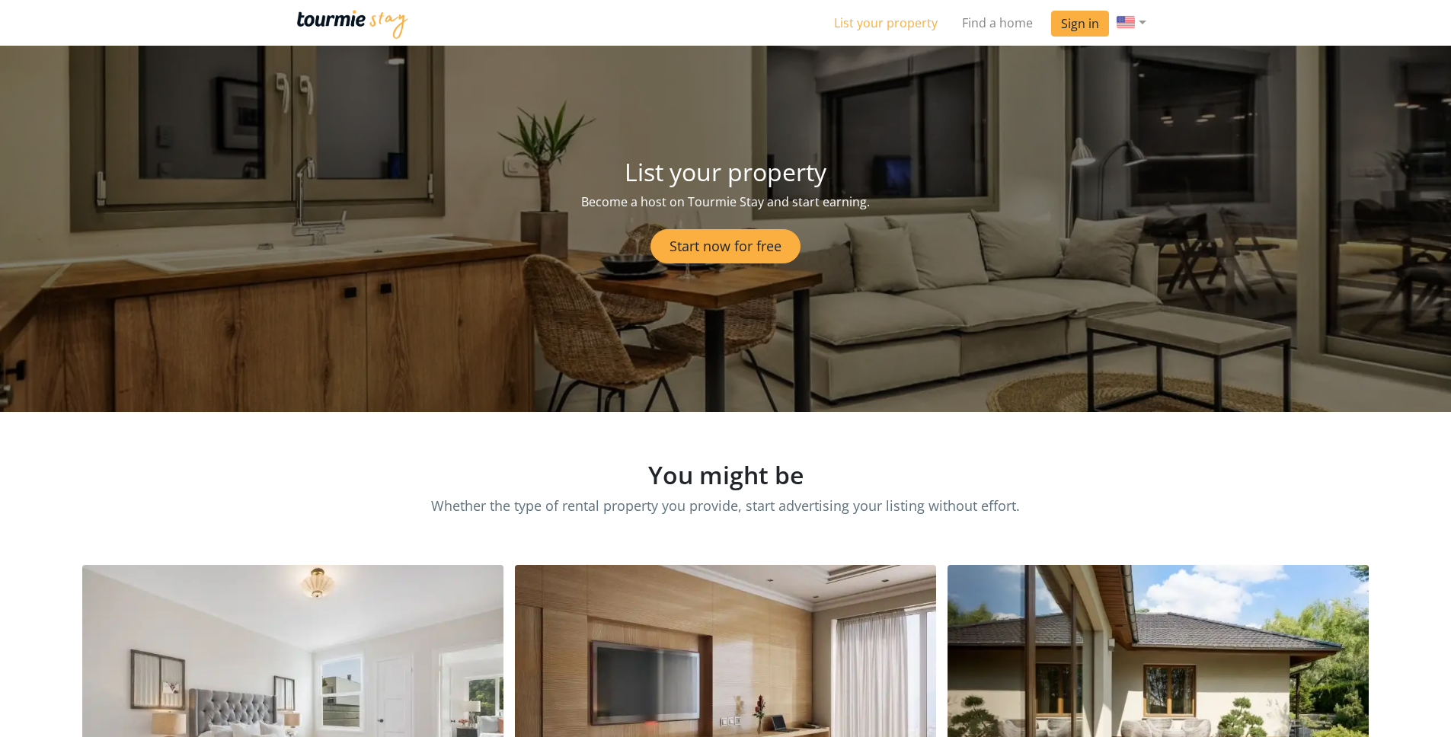
click at [898, 34] on link "List your property" at bounding box center [886, 23] width 128 height 30
click at [992, 22] on link "Find a home" at bounding box center [997, 23] width 95 height 30
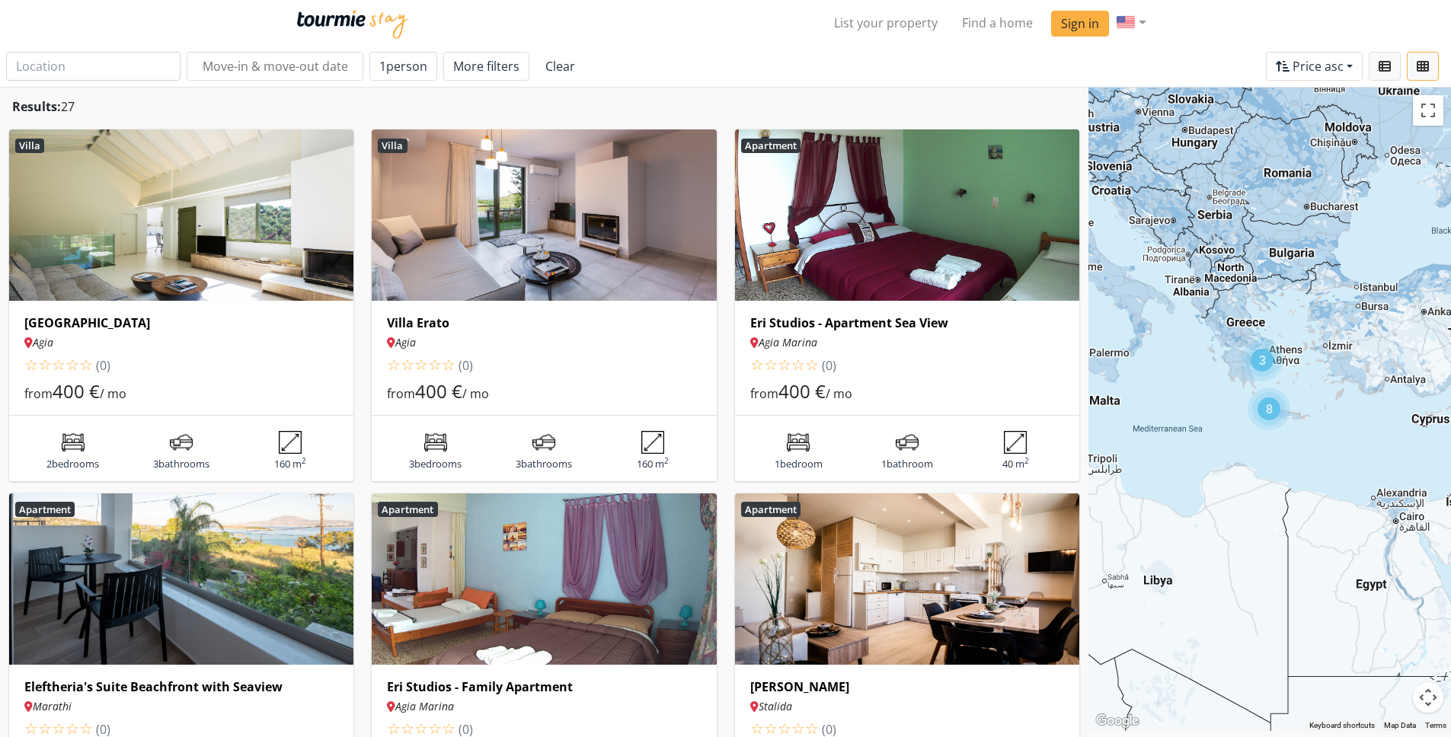
click at [844, 212] on img at bounding box center [907, 214] width 344 height 171
